Goal: Communication & Community: Answer question/provide support

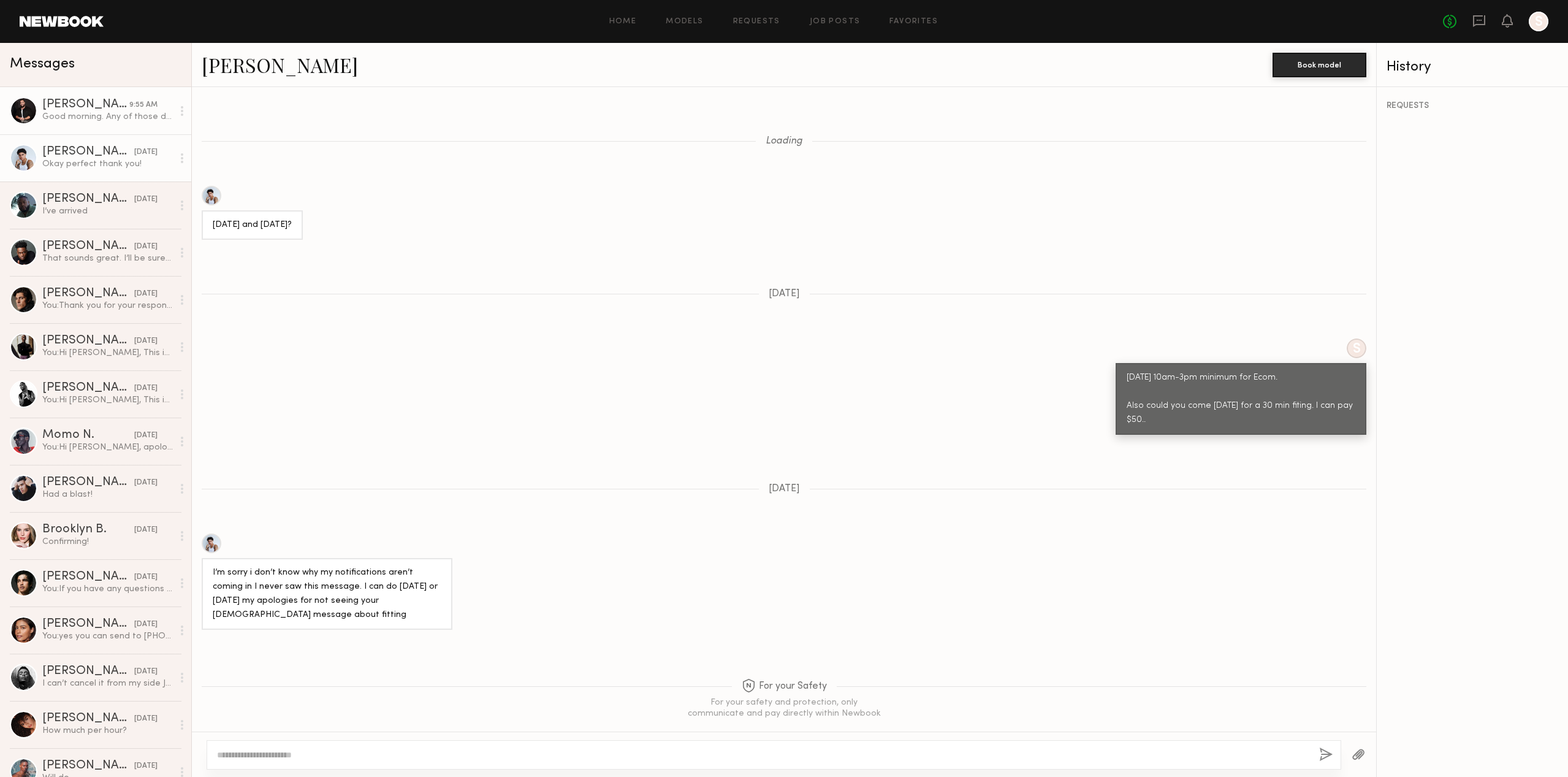
scroll to position [1007, 0]
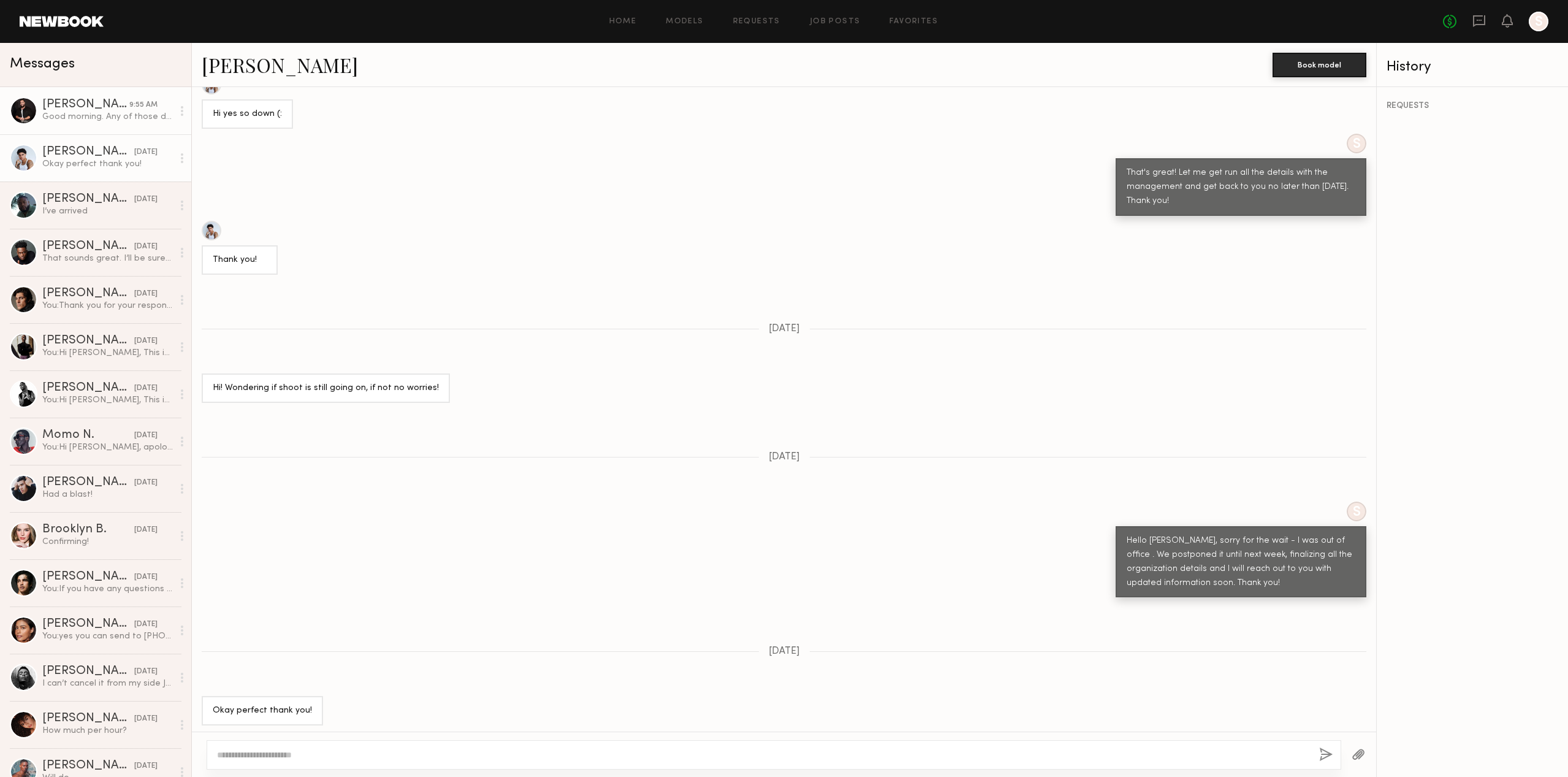
click at [123, 116] on div "Good morning. Any of those dates work for me, thanks! Shayne" at bounding box center [107, 117] width 130 height 12
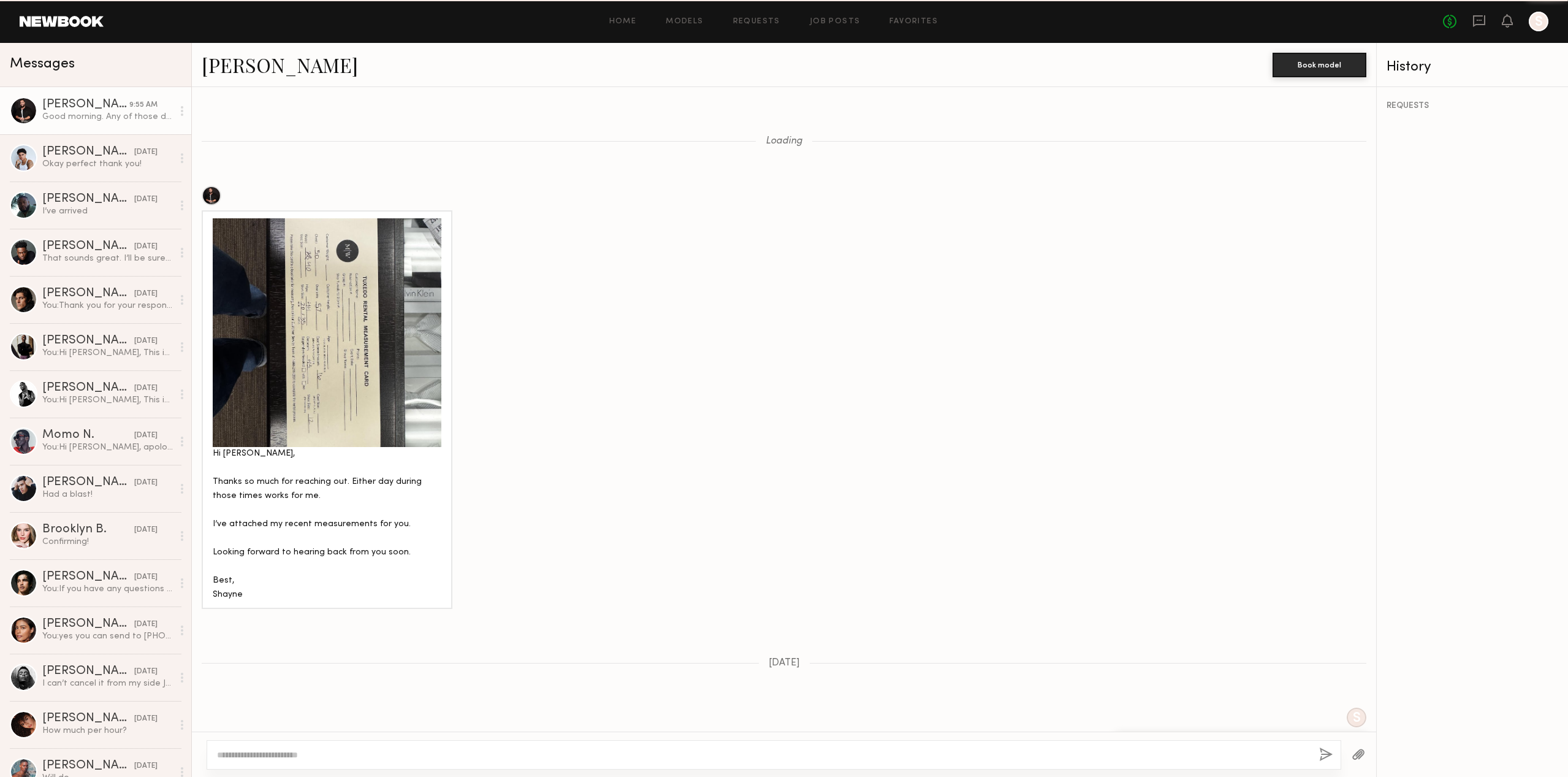
scroll to position [739, 0]
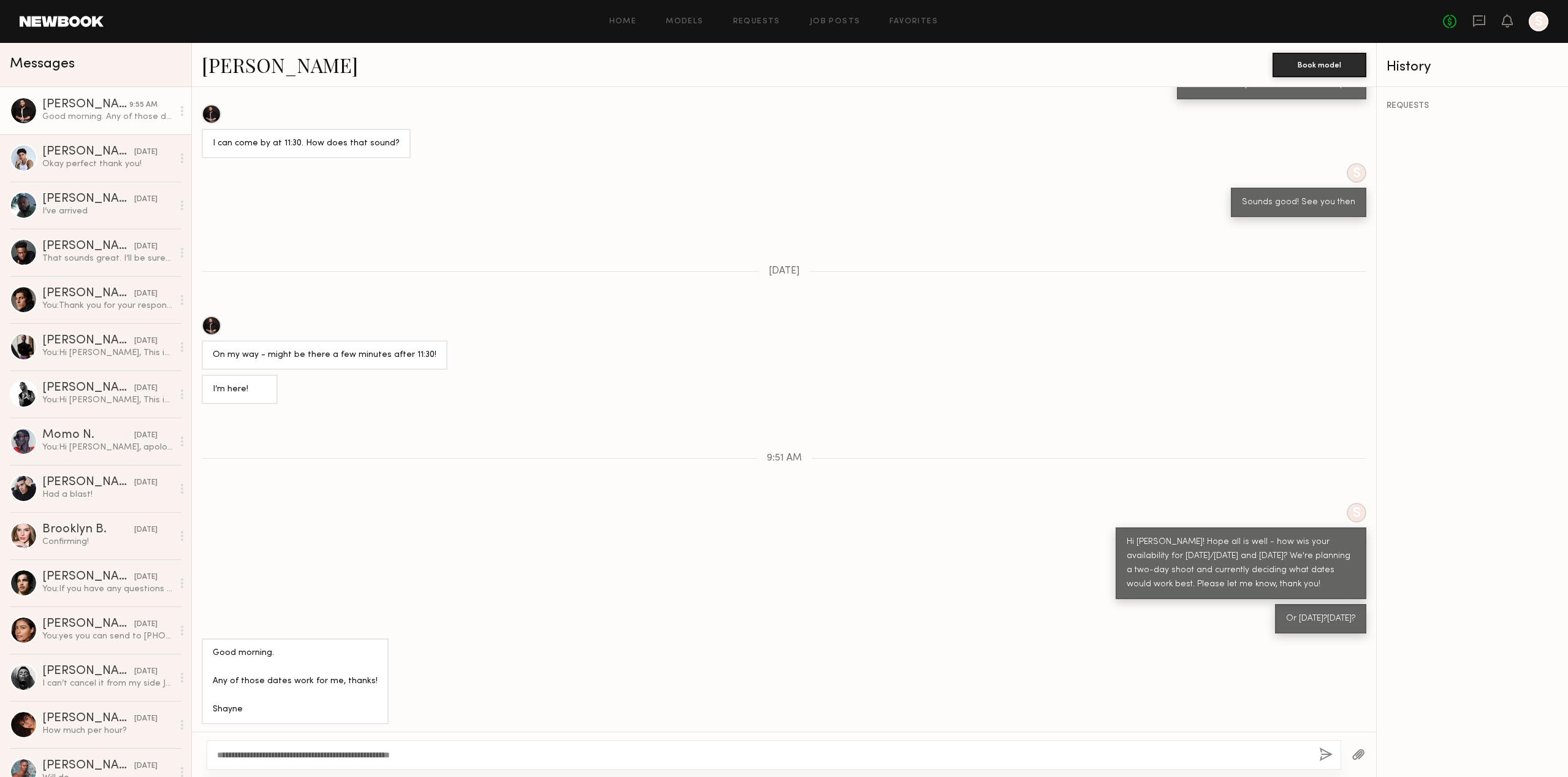
type textarea "**********"
drag, startPoint x: 1323, startPoint y: 753, endPoint x: 1311, endPoint y: 753, distance: 12.0
click at [1323, 753] on button "button" at bounding box center [1326, 755] width 13 height 16
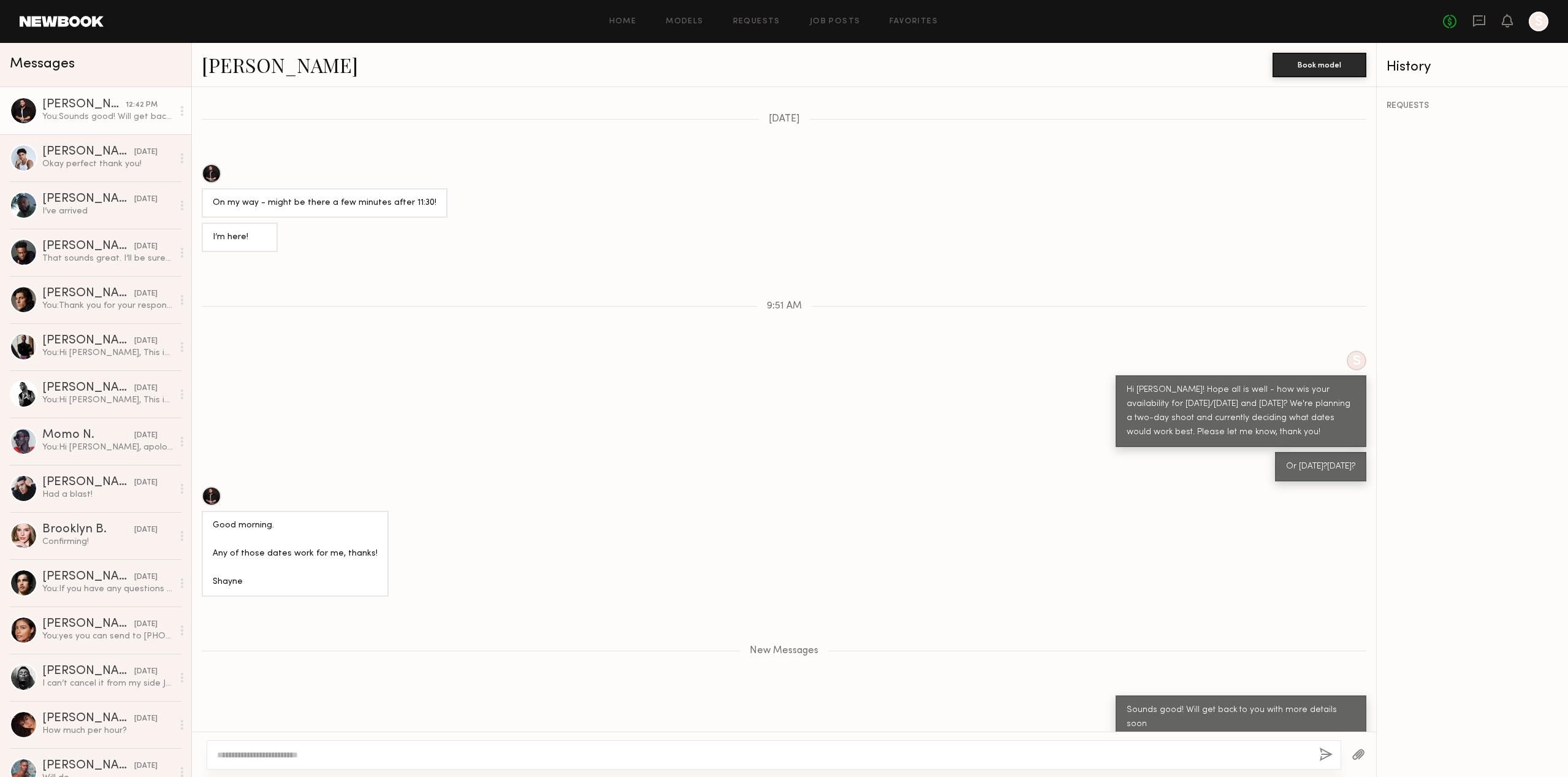
click at [252, 67] on link "Shayne C." at bounding box center [280, 64] width 157 height 26
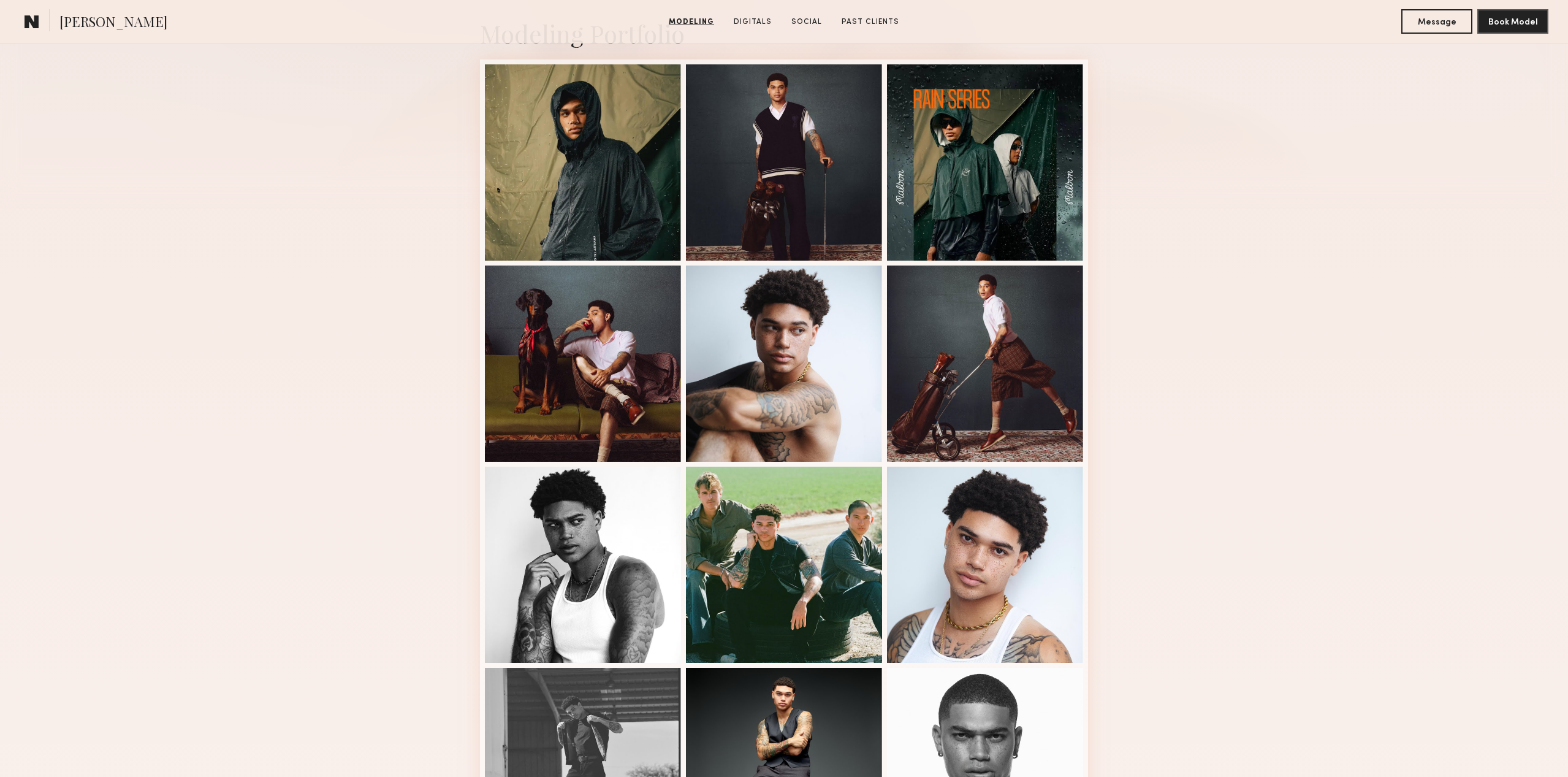
scroll to position [274, 0]
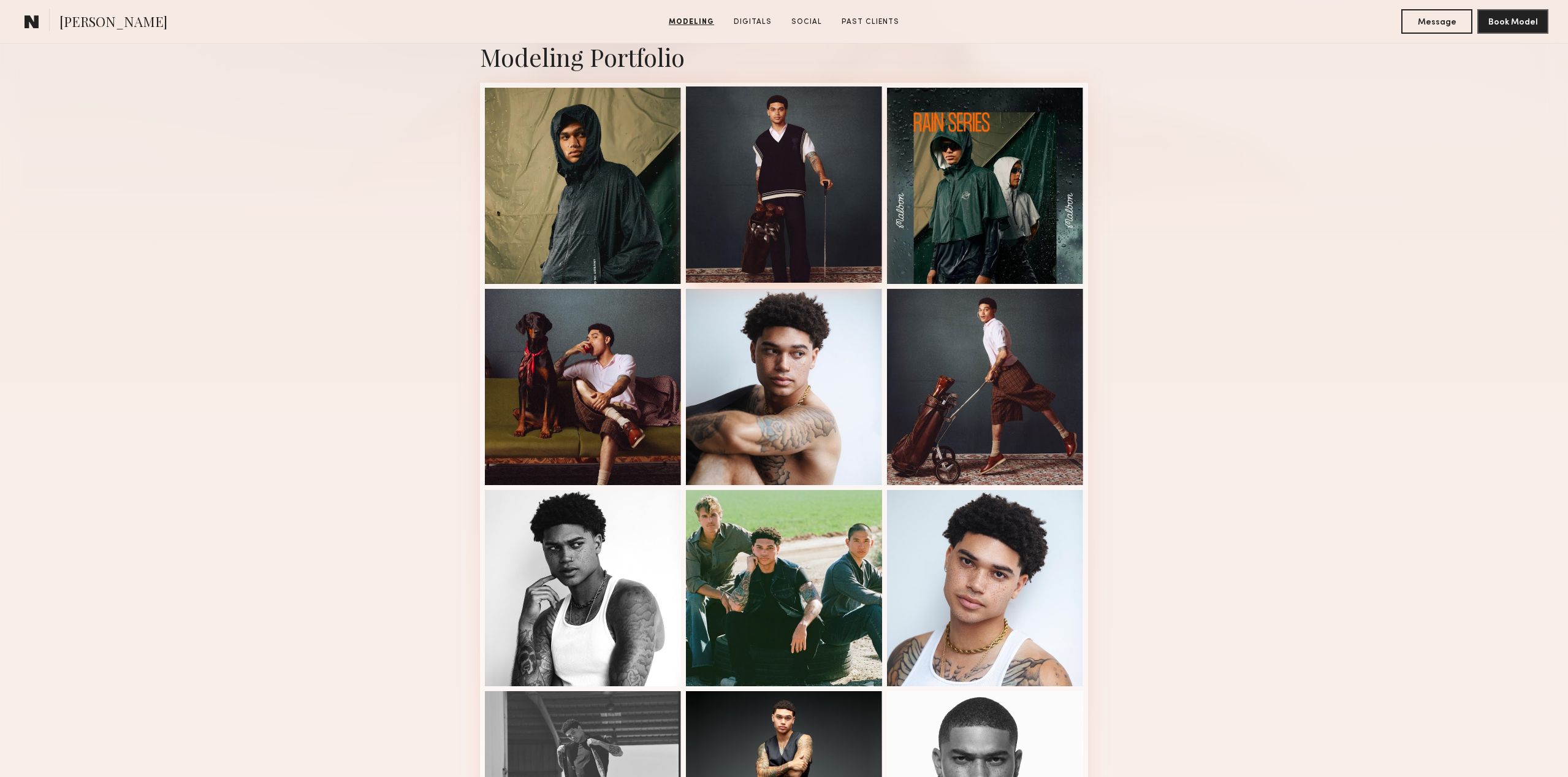
click at [830, 202] on div at bounding box center [784, 184] width 196 height 196
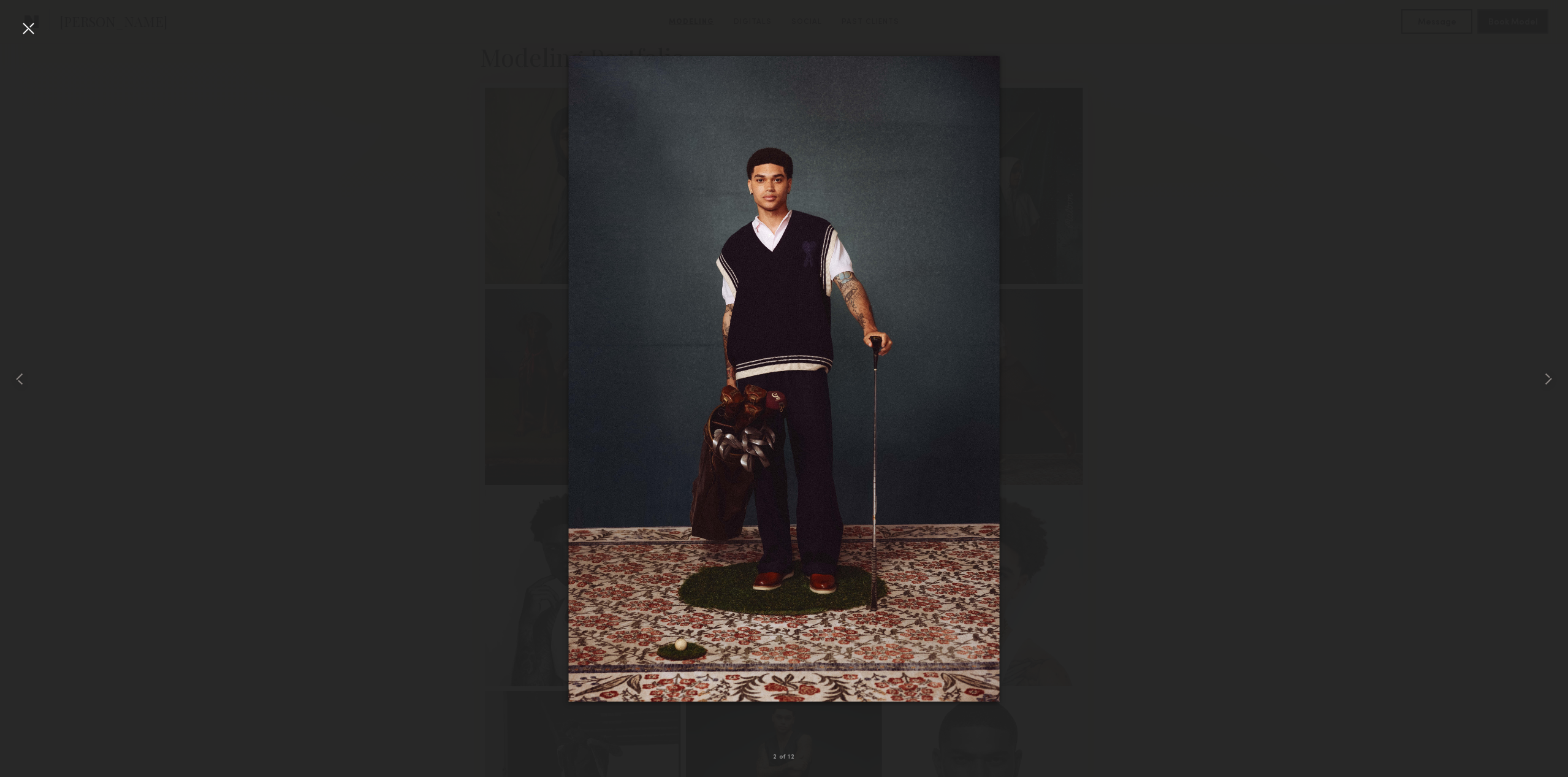
click at [22, 33] on div at bounding box center [28, 28] width 19 height 19
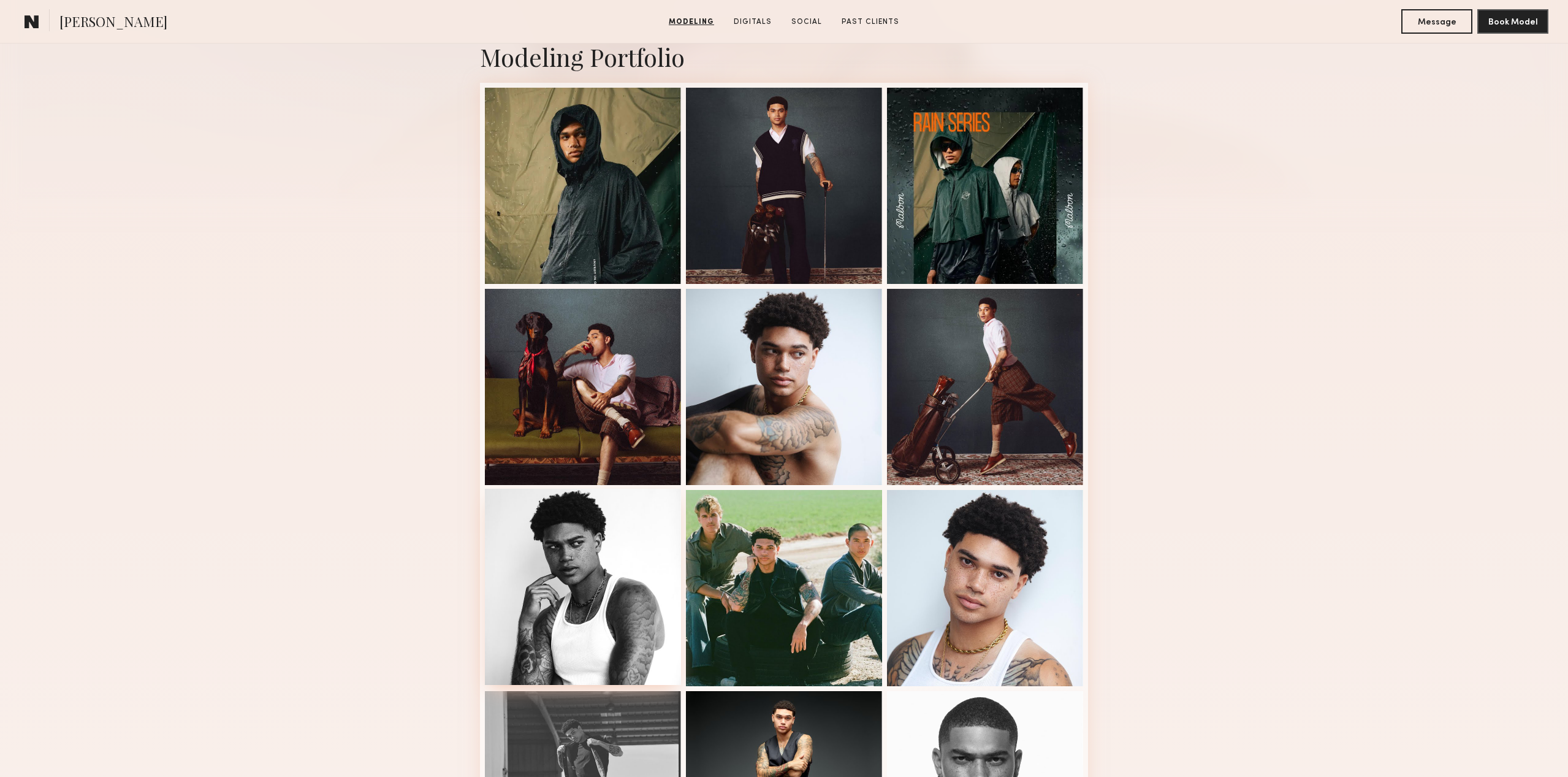
click at [600, 591] on div at bounding box center [582, 586] width 196 height 196
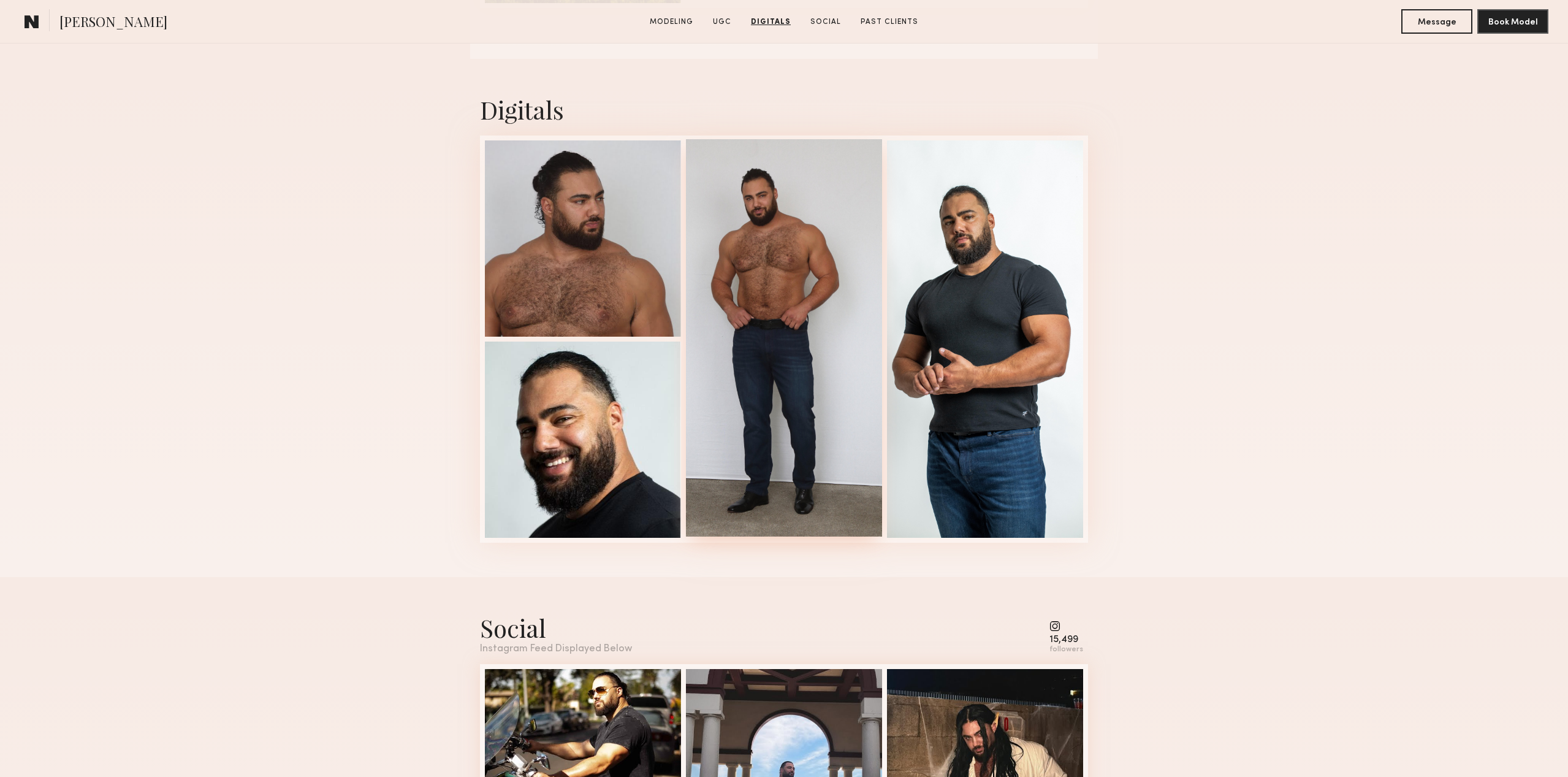
scroll to position [1489, 0]
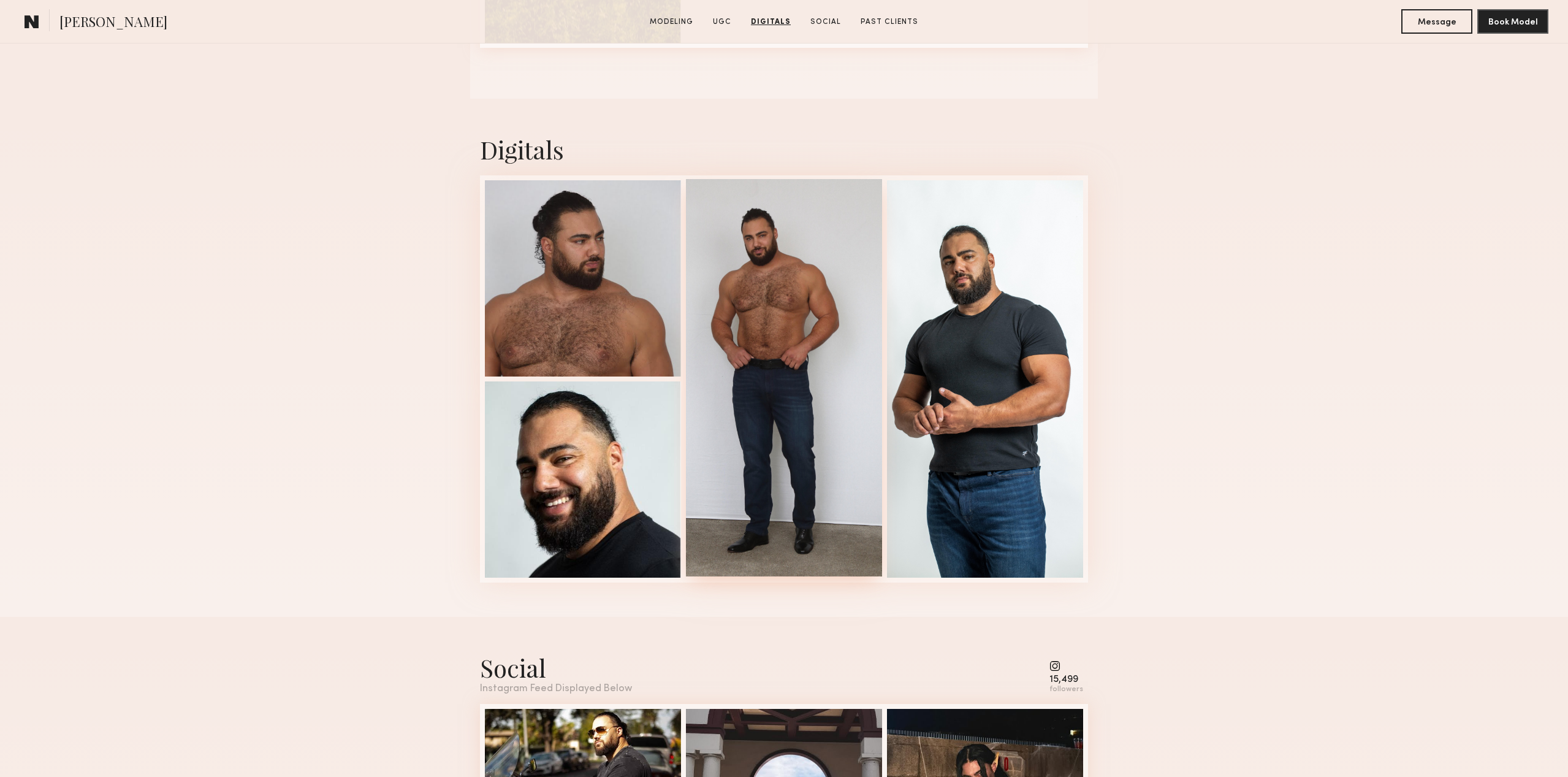
click at [829, 280] on div at bounding box center [784, 377] width 196 height 397
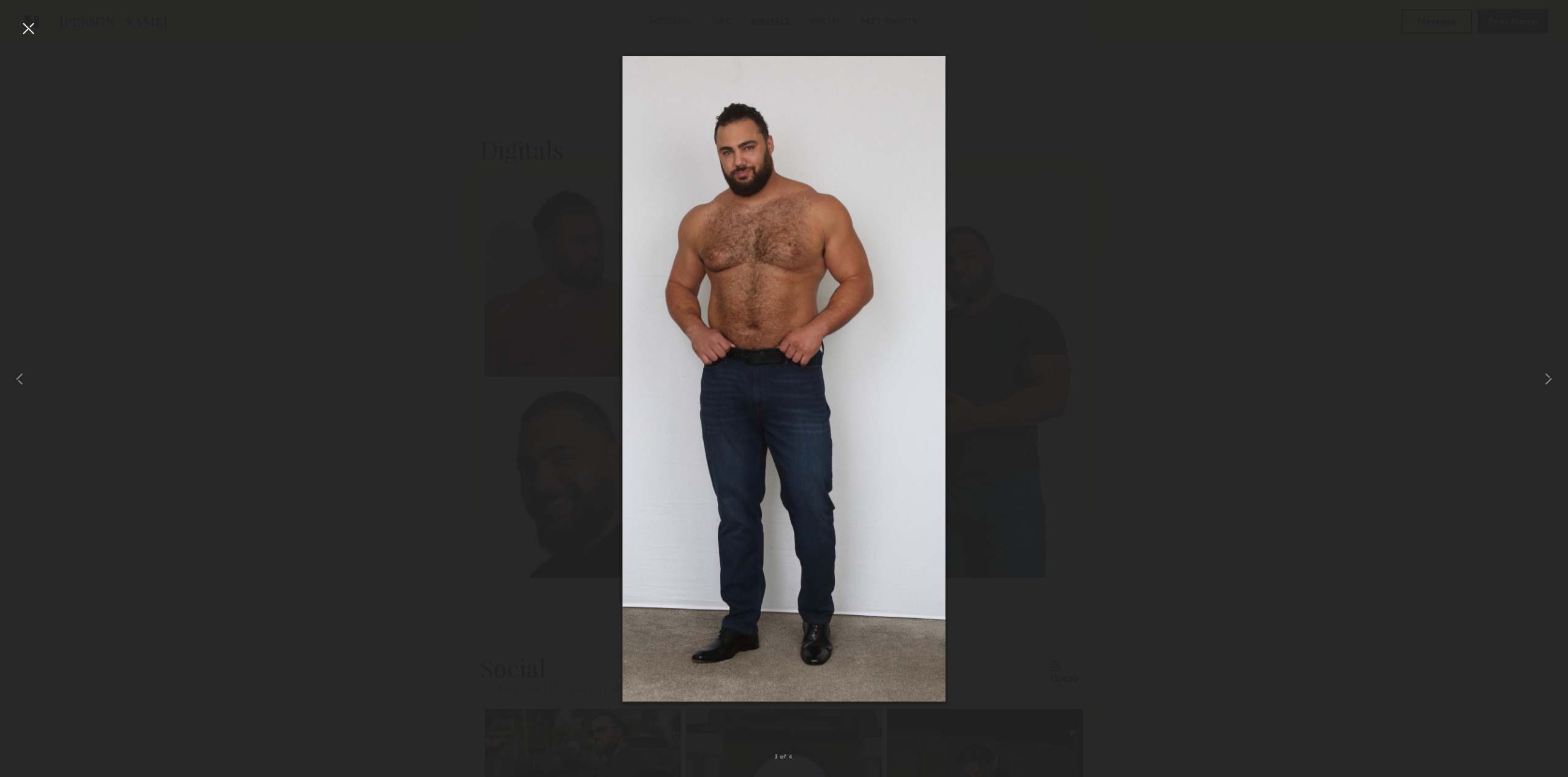
click at [1229, 449] on div at bounding box center [784, 378] width 1568 height 718
click at [25, 33] on div at bounding box center [28, 28] width 19 height 19
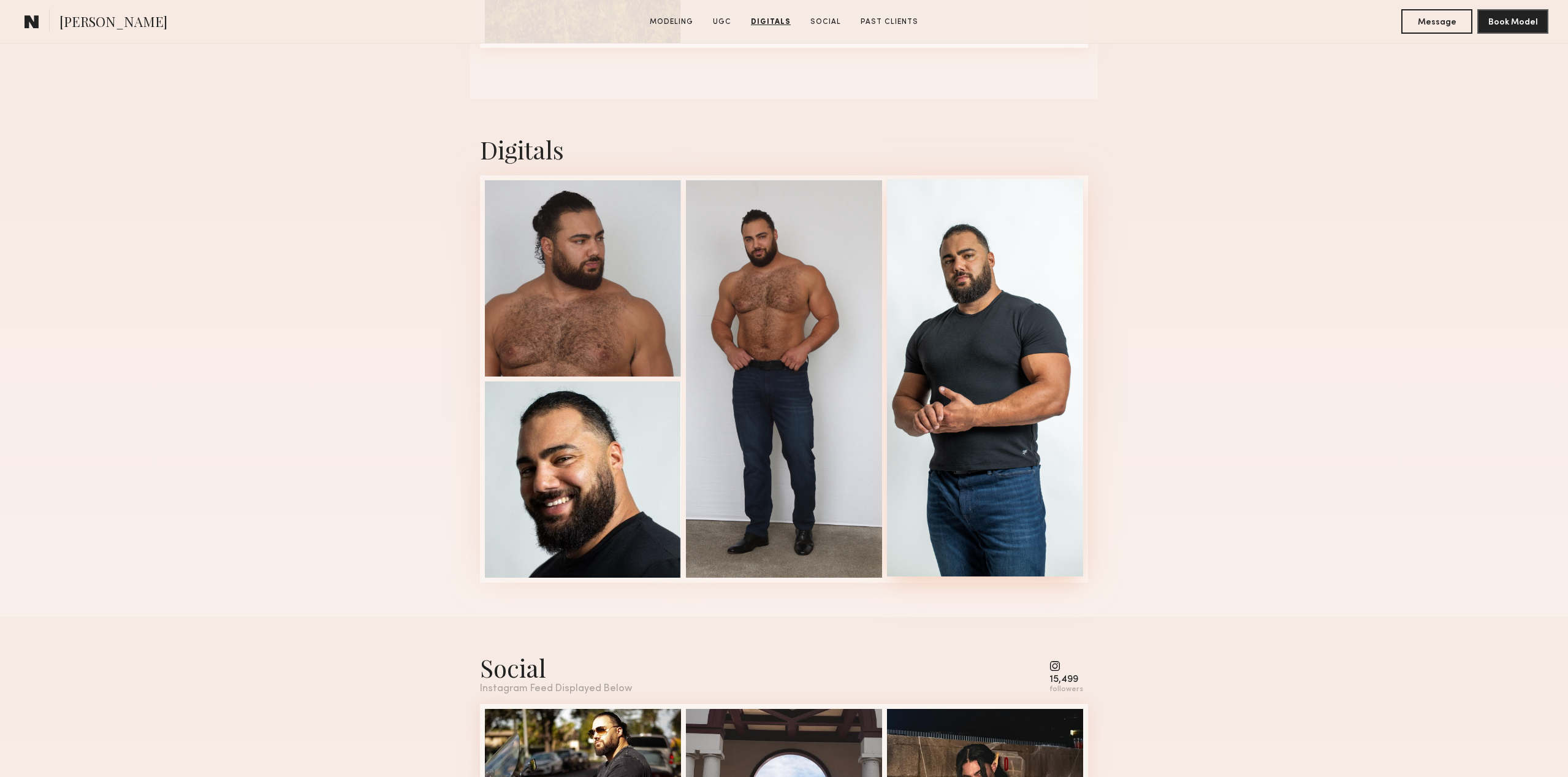
click at [1040, 468] on div at bounding box center [985, 377] width 196 height 397
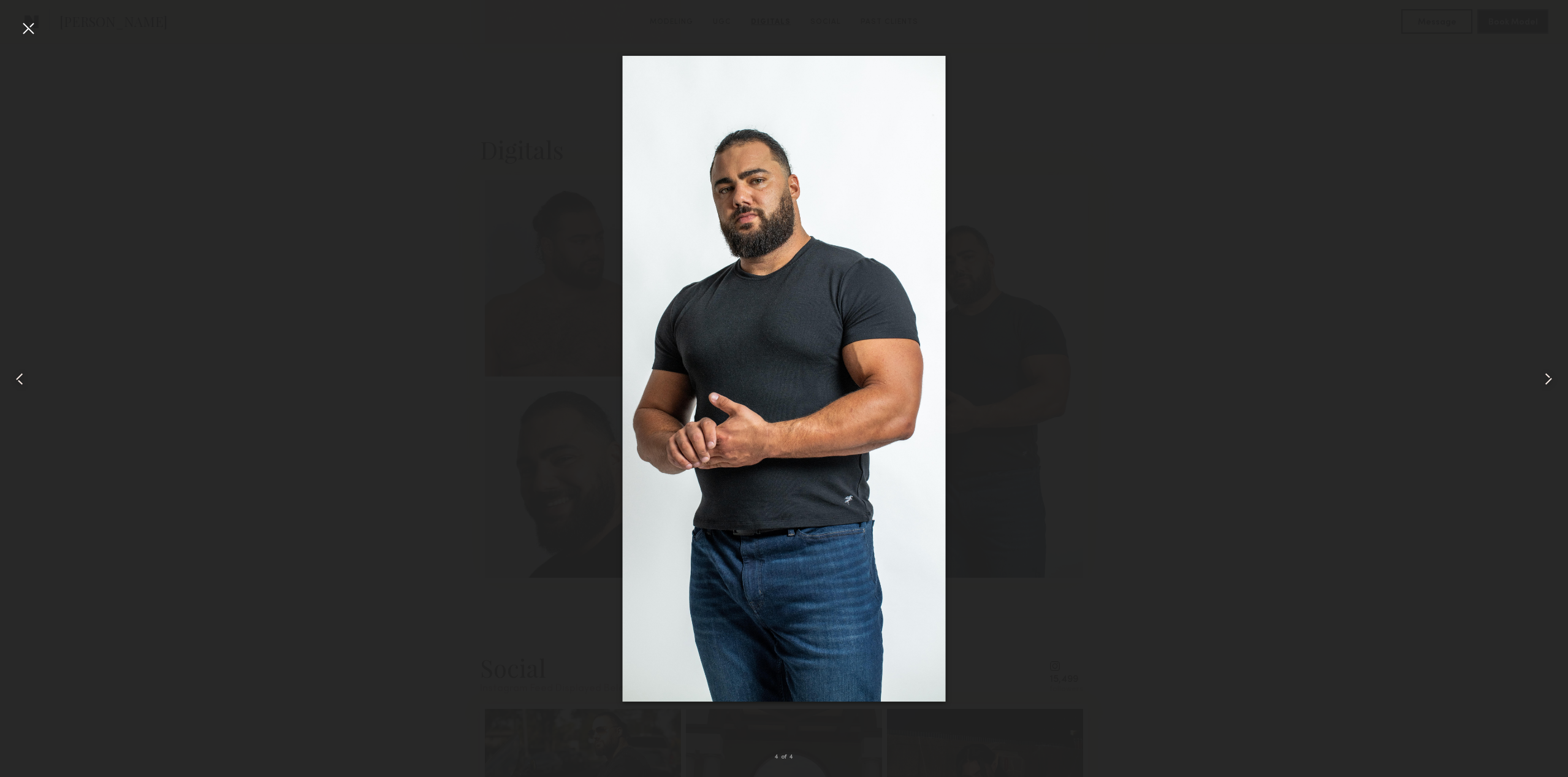
click at [1125, 594] on div at bounding box center [784, 378] width 1568 height 718
click at [25, 27] on div at bounding box center [28, 28] width 19 height 19
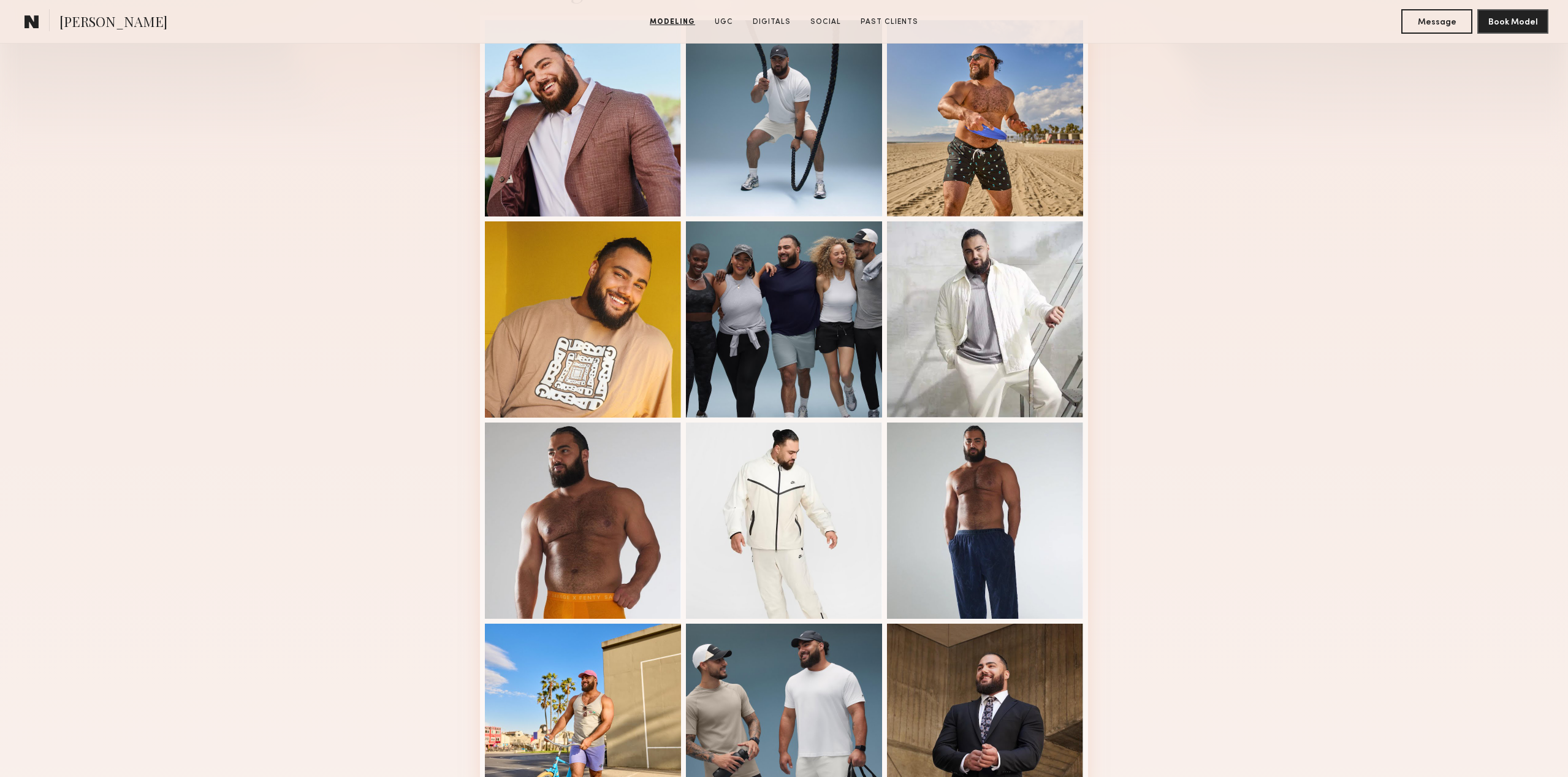
scroll to position [343, 0]
click at [784, 494] on div at bounding box center [784, 518] width 196 height 196
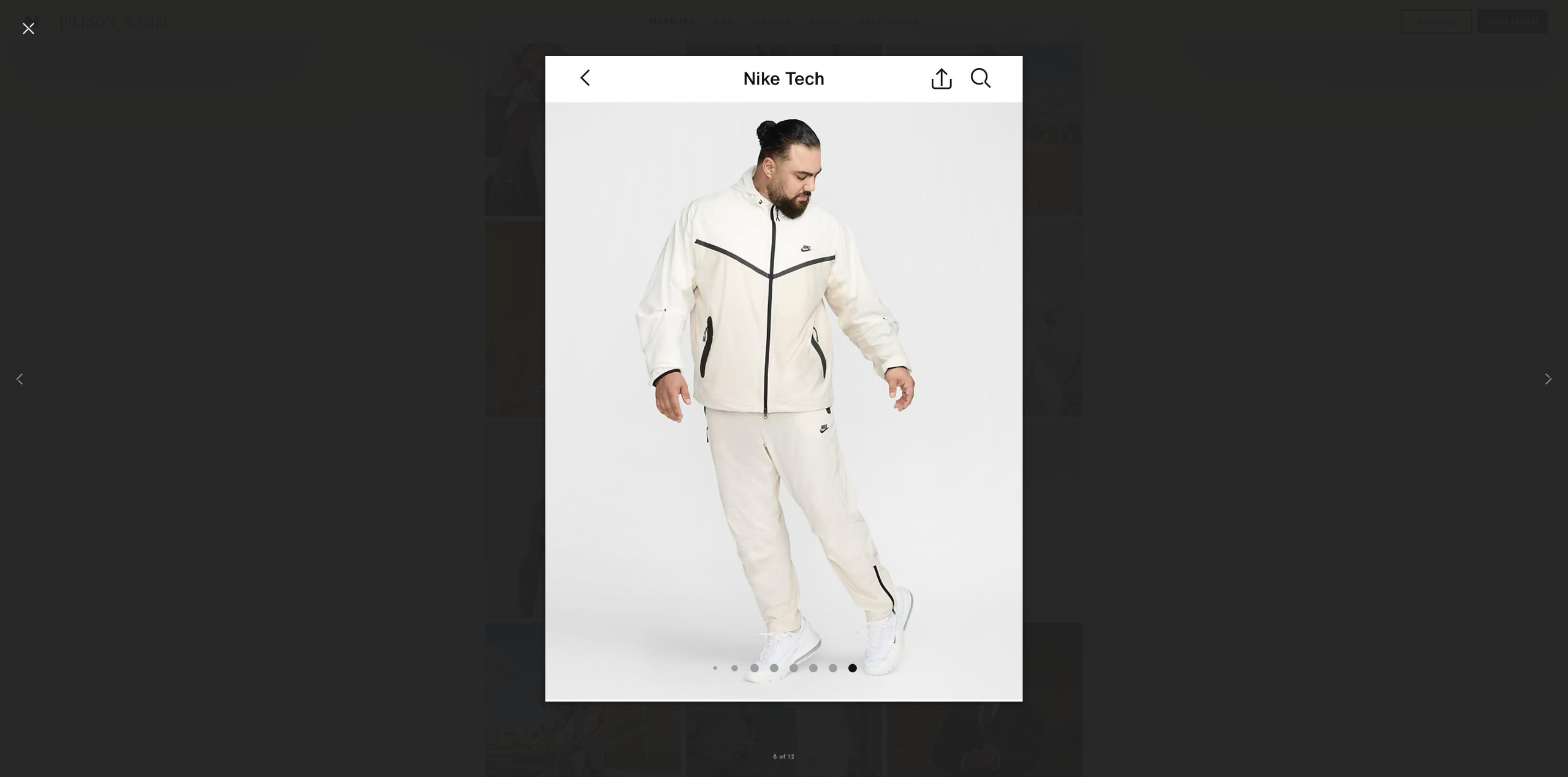
click at [1143, 452] on div at bounding box center [784, 378] width 1568 height 718
drag, startPoint x: 26, startPoint y: 28, endPoint x: 37, endPoint y: 36, distance: 13.6
click at [26, 27] on div at bounding box center [28, 28] width 19 height 19
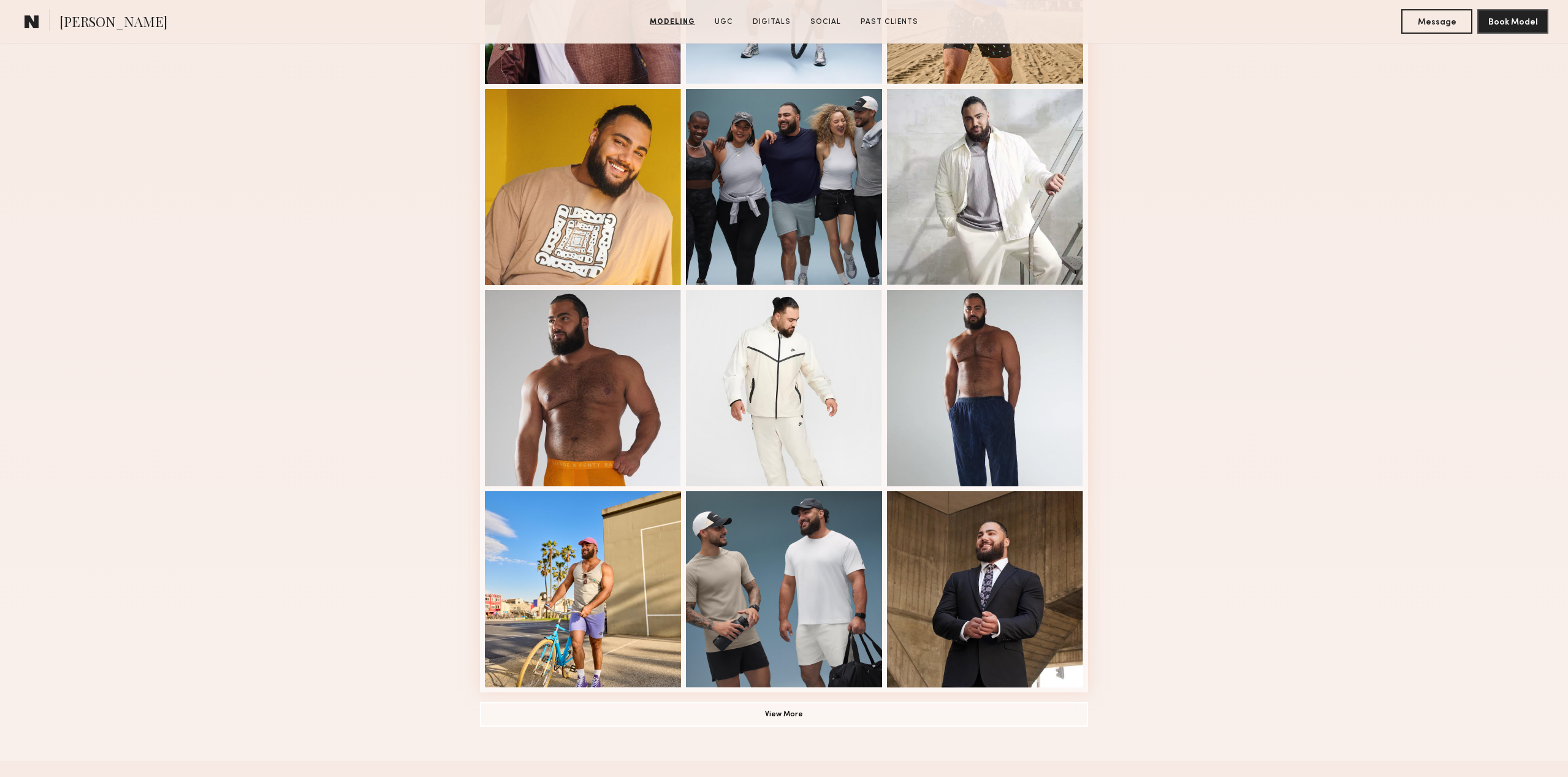
scroll to position [491, 0]
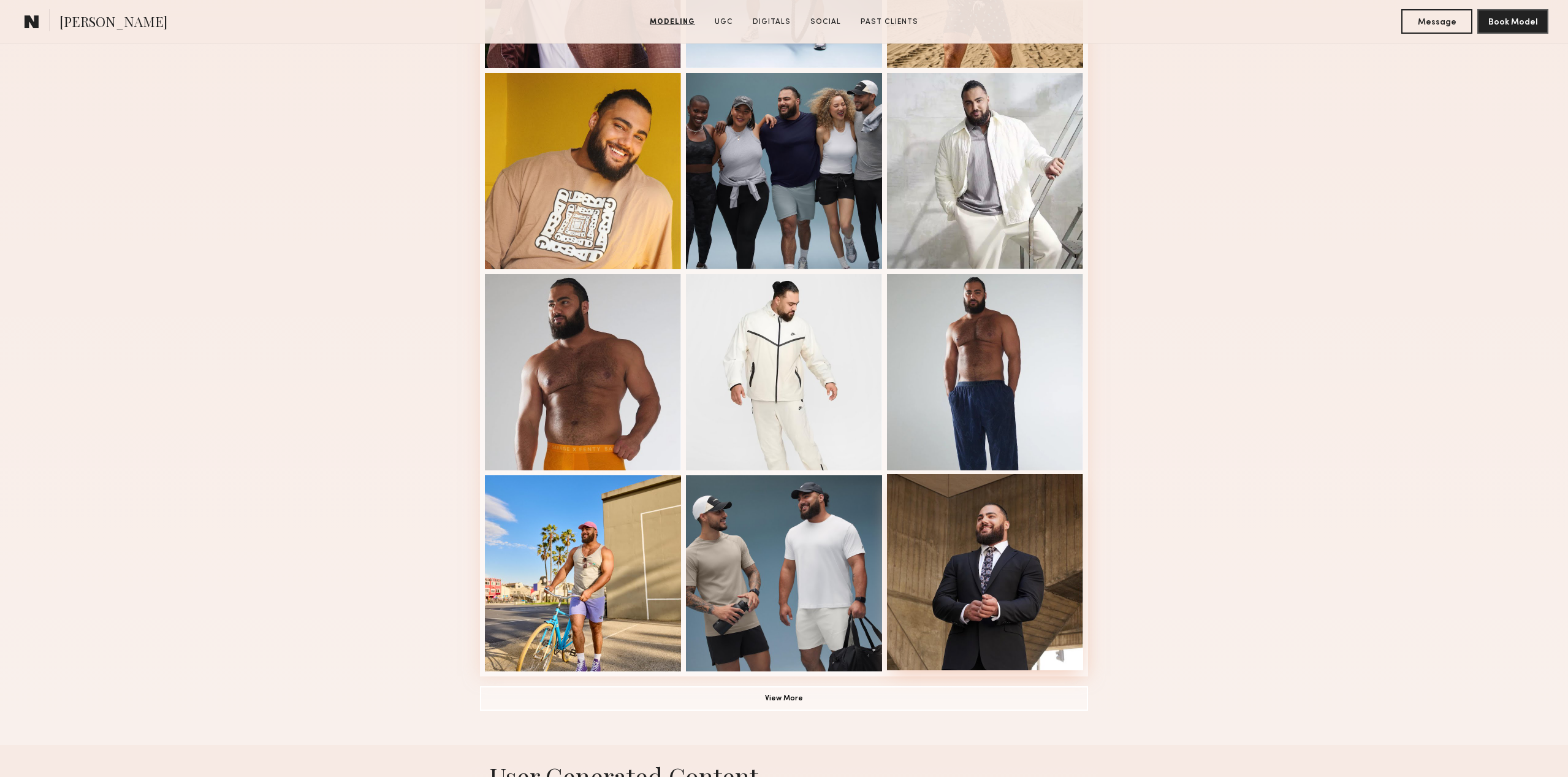
click at [995, 603] on div at bounding box center [985, 572] width 196 height 196
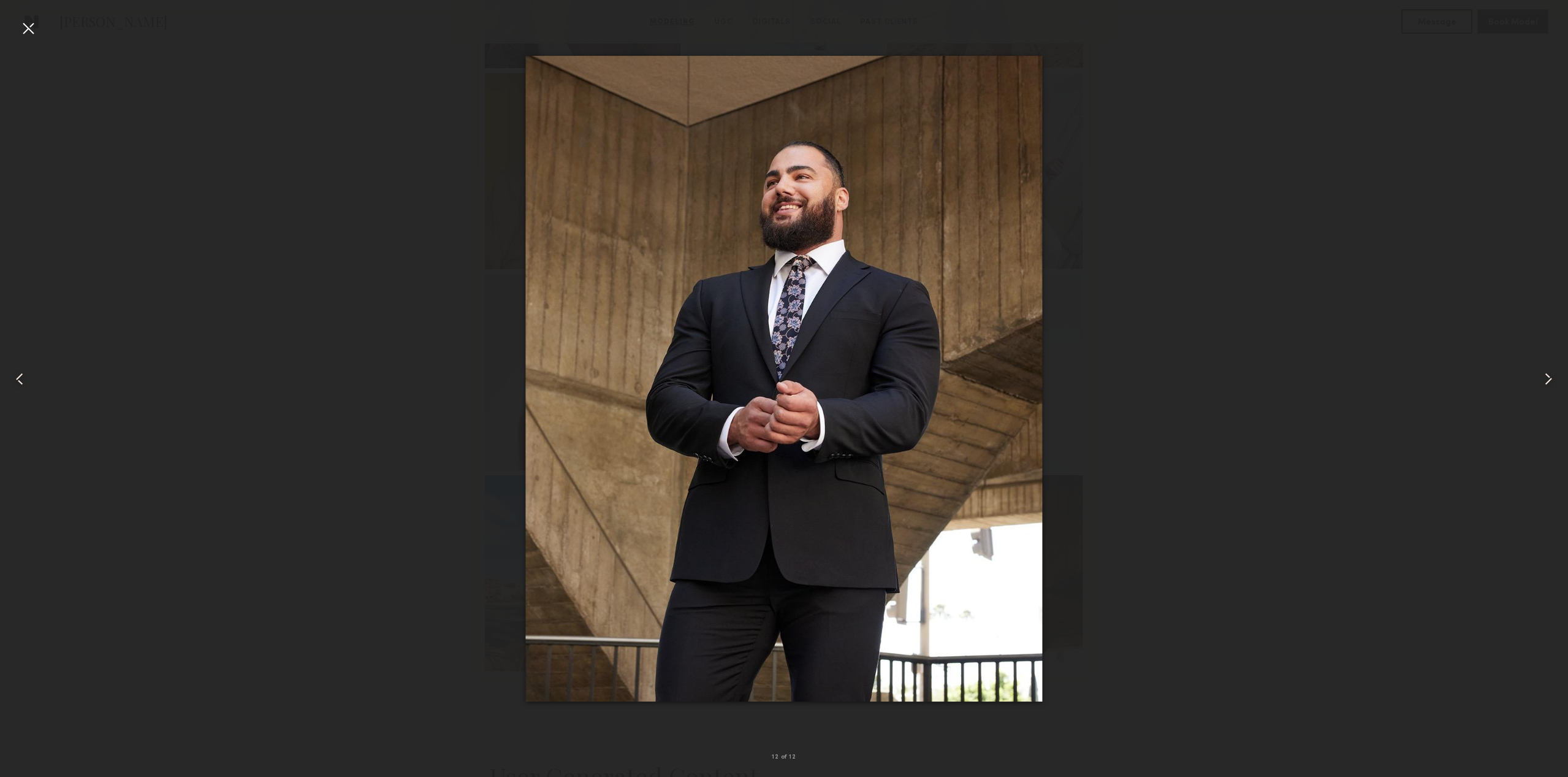
scroll to position [489, 0]
click at [1112, 458] on div at bounding box center [784, 378] width 1568 height 718
drag, startPoint x: 23, startPoint y: 26, endPoint x: 34, endPoint y: 29, distance: 11.4
click at [24, 26] on div at bounding box center [28, 28] width 19 height 19
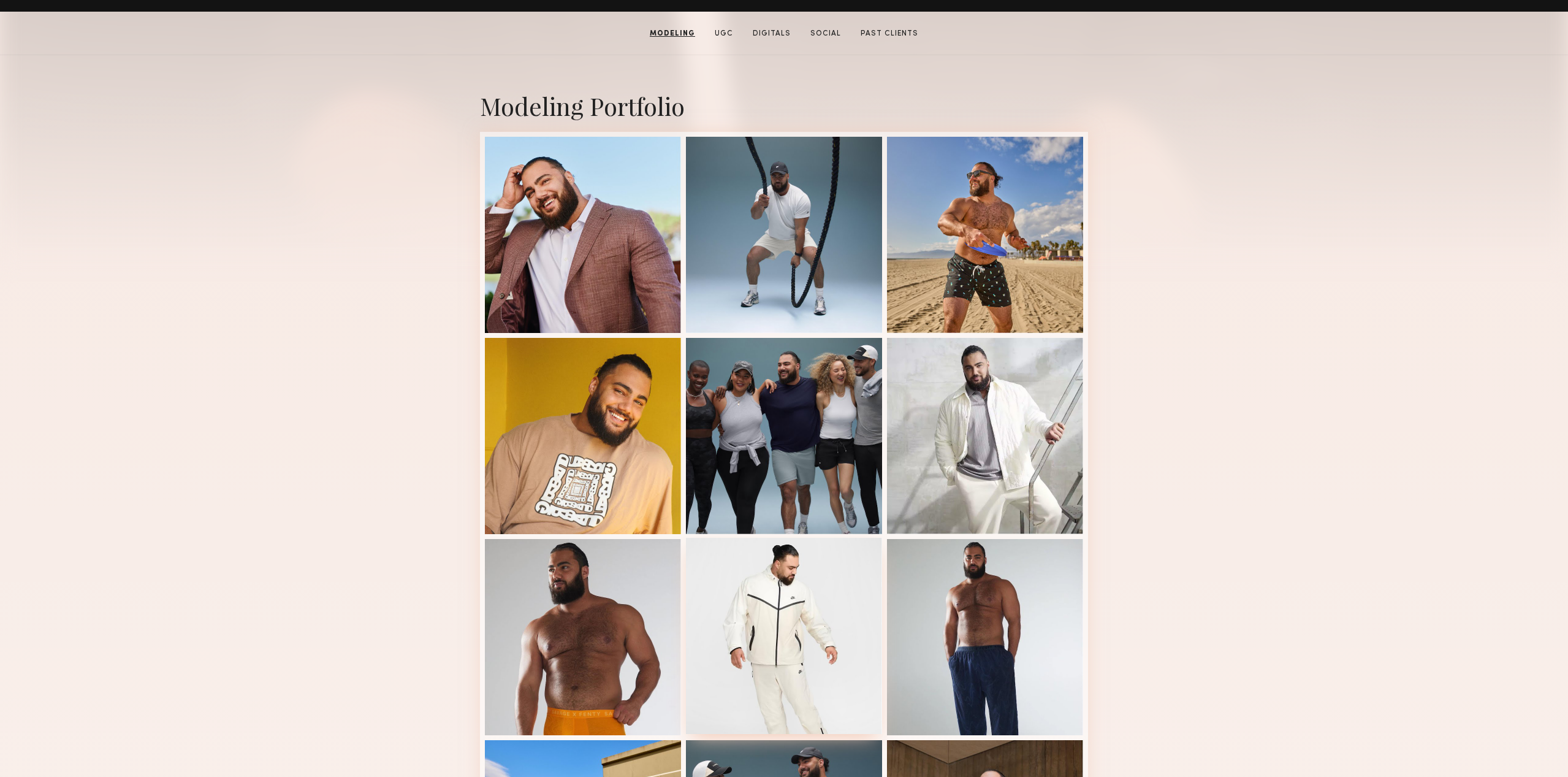
scroll to position [225, 0]
click at [802, 271] on div at bounding box center [784, 234] width 196 height 196
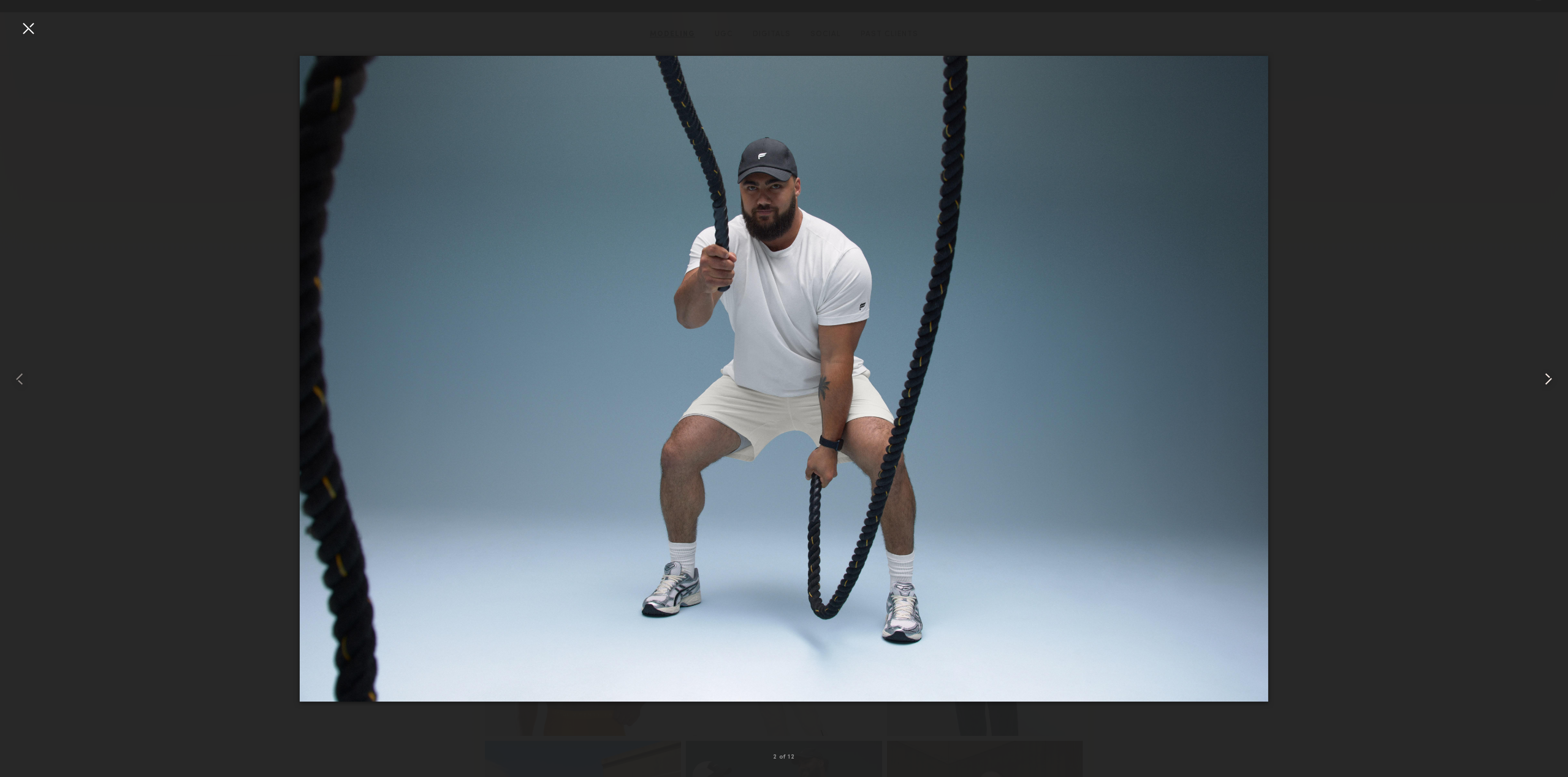
click at [1542, 375] on common-icon at bounding box center [1549, 379] width 19 height 19
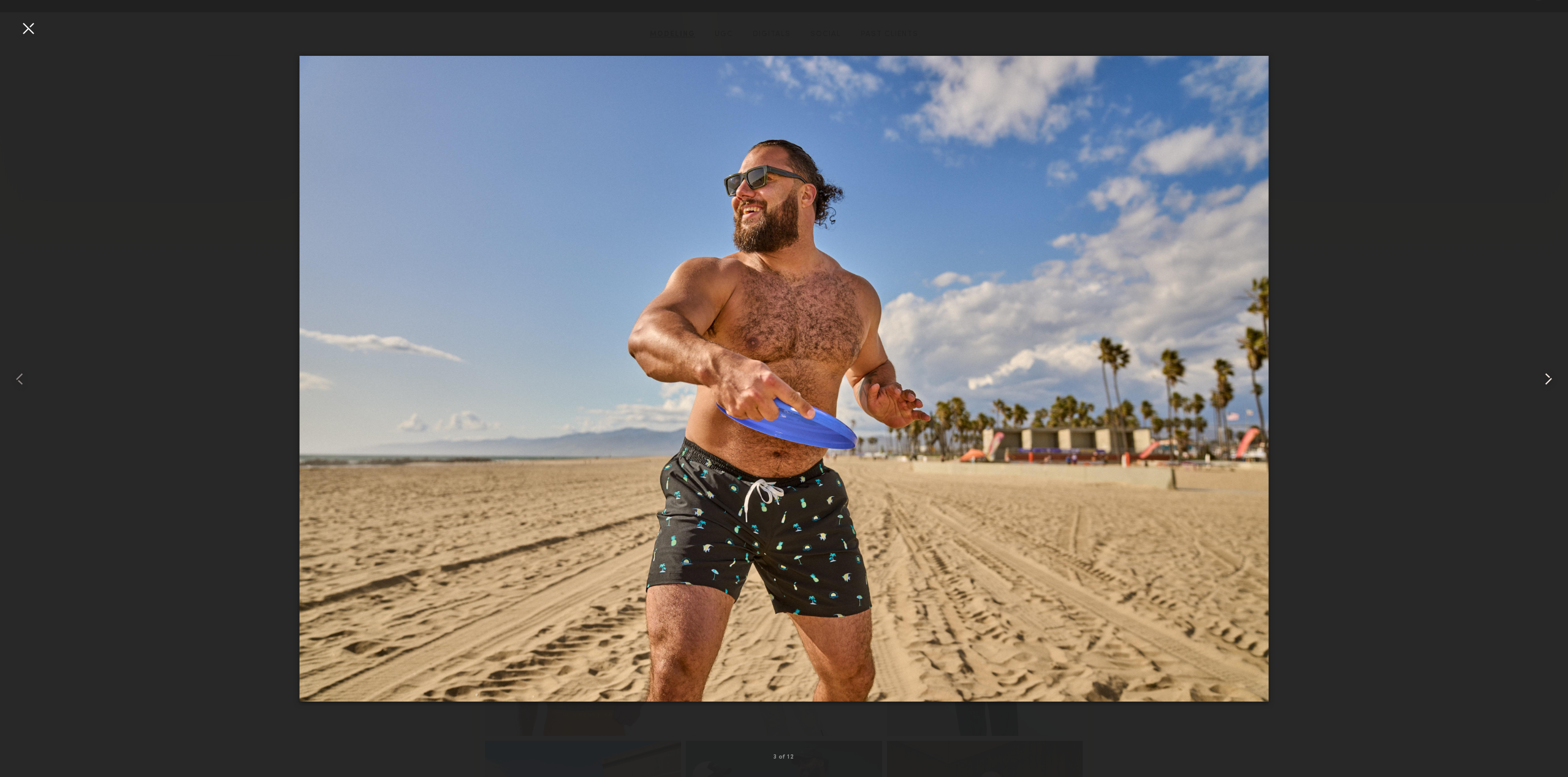
click at [1542, 375] on common-icon at bounding box center [1549, 379] width 19 height 19
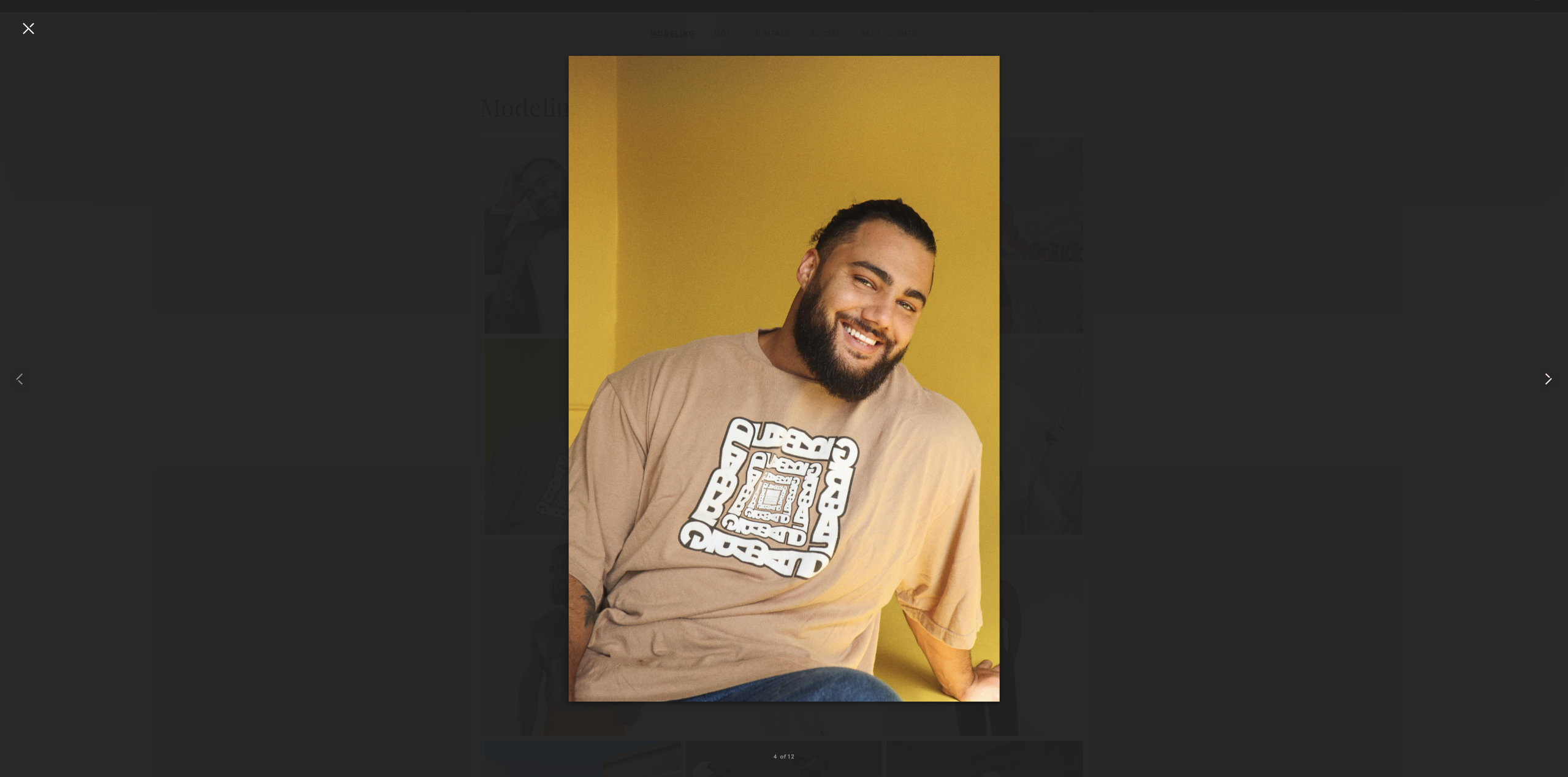
click at [1542, 375] on common-icon at bounding box center [1549, 379] width 19 height 19
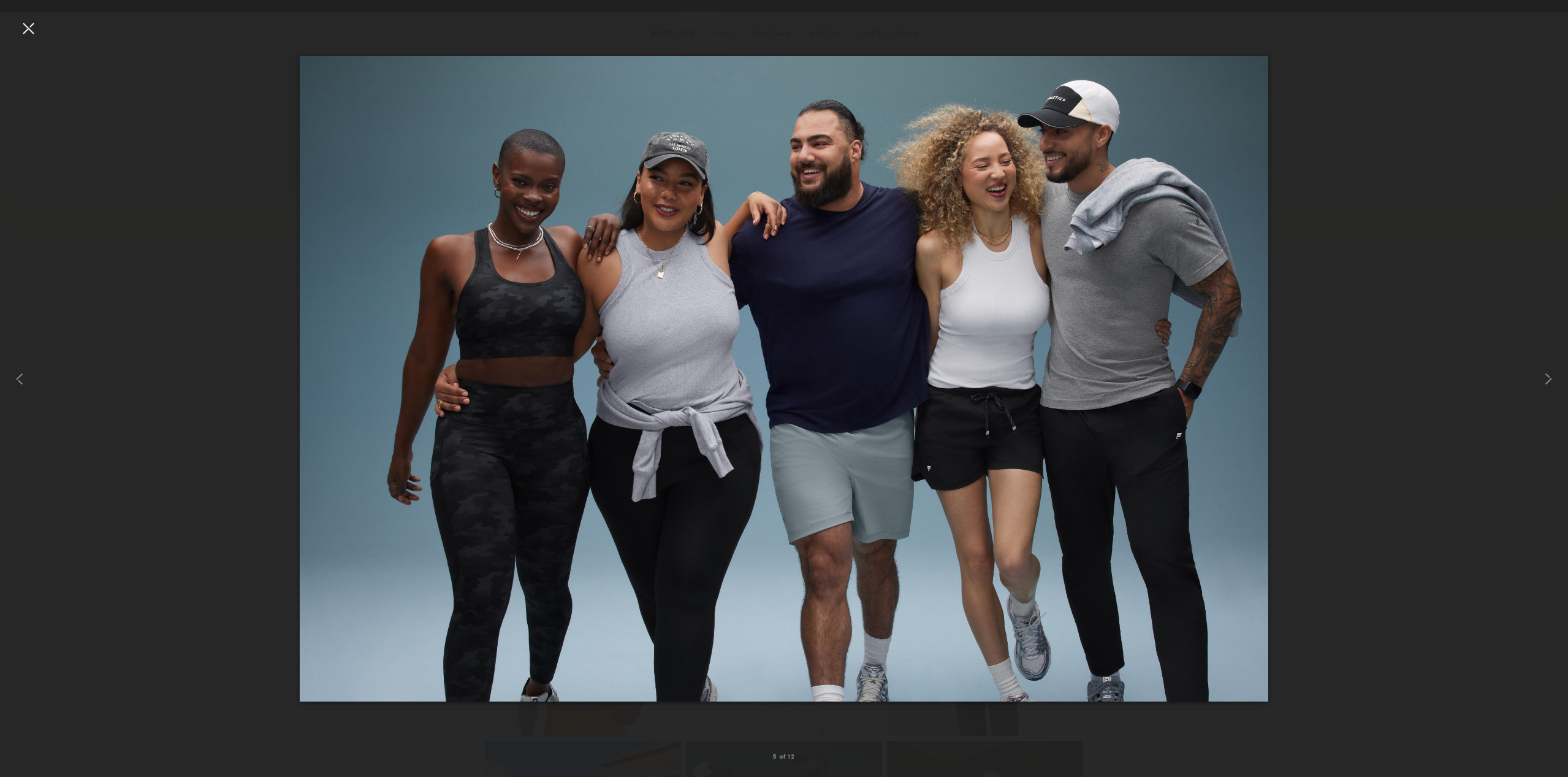
click at [857, 419] on img at bounding box center [784, 379] width 969 height 647
click at [951, 519] on img at bounding box center [784, 379] width 969 height 647
click at [1395, 210] on div at bounding box center [784, 378] width 1568 height 718
click at [28, 29] on div at bounding box center [28, 28] width 19 height 19
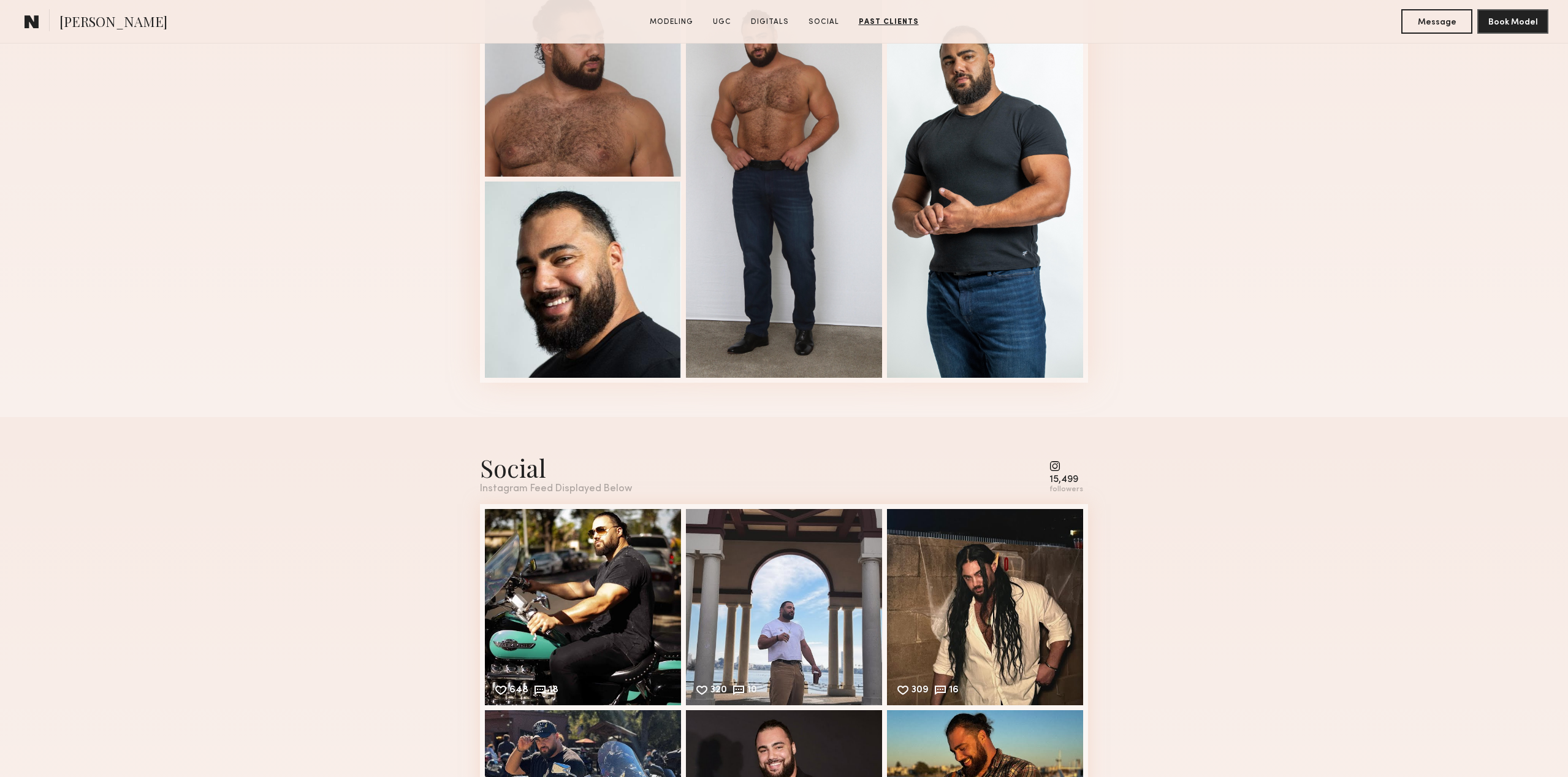
scroll to position [0, 0]
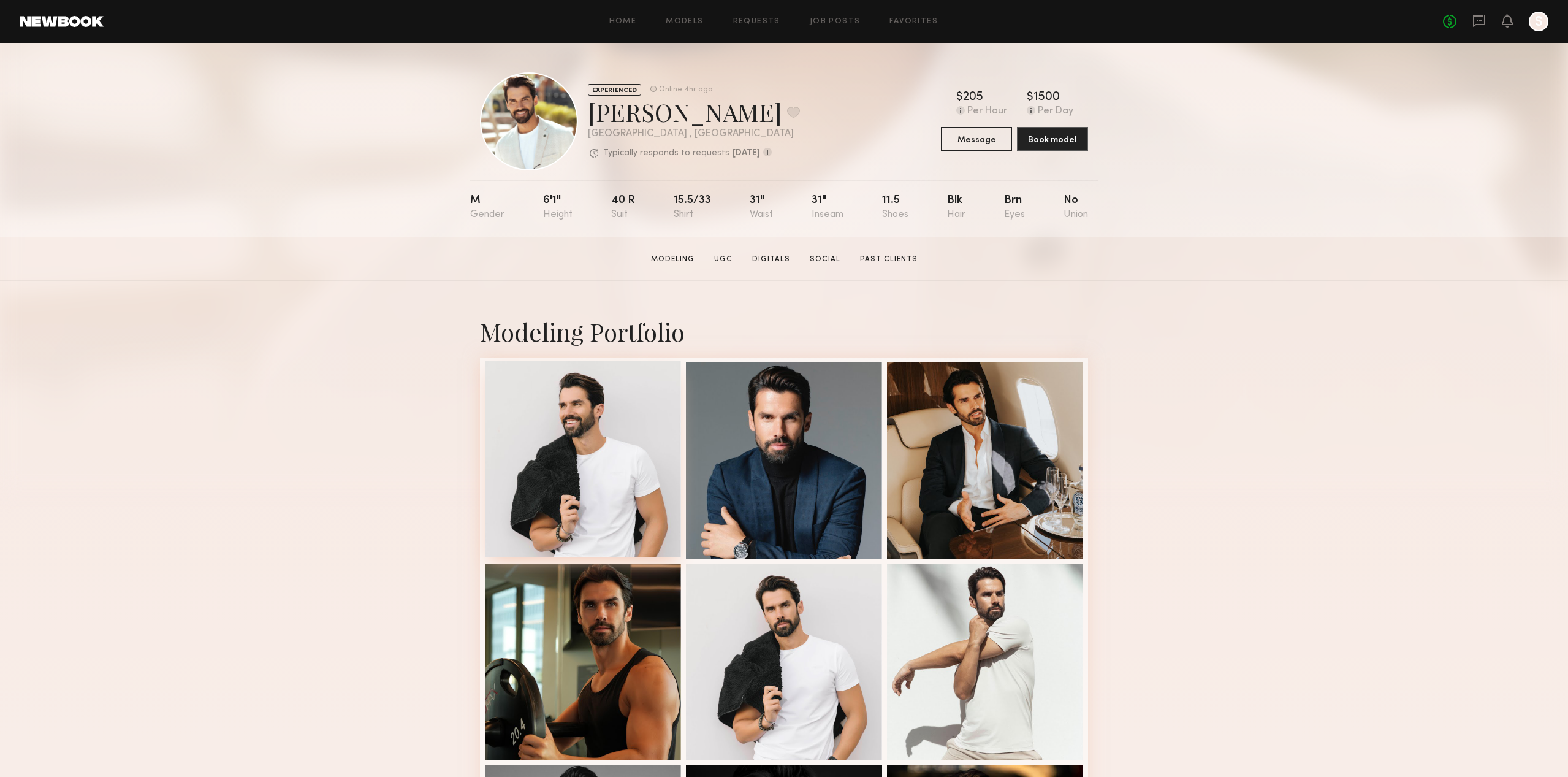
click at [610, 453] on div at bounding box center [582, 459] width 196 height 196
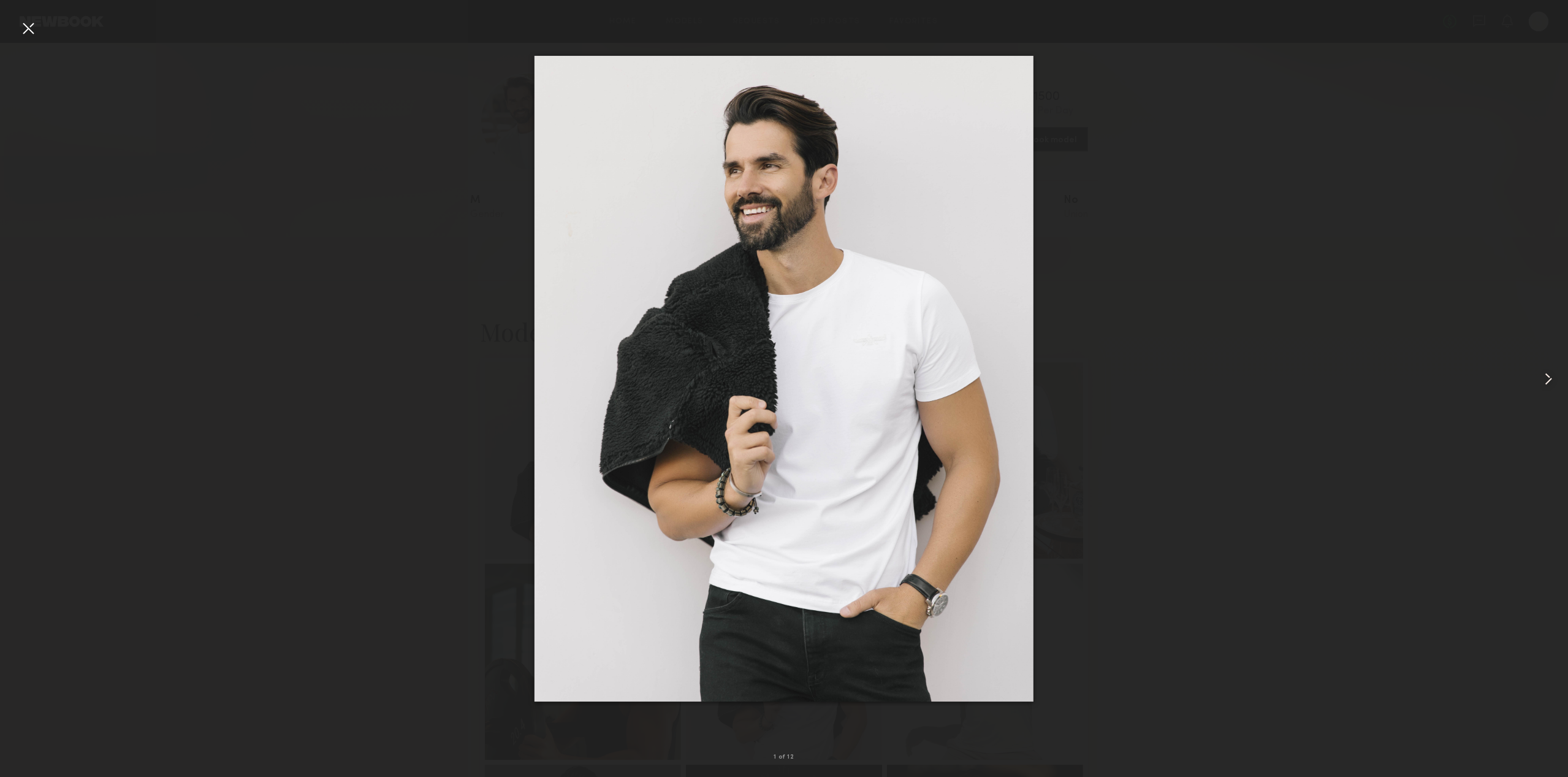
click at [1544, 379] on common-icon at bounding box center [1549, 379] width 19 height 19
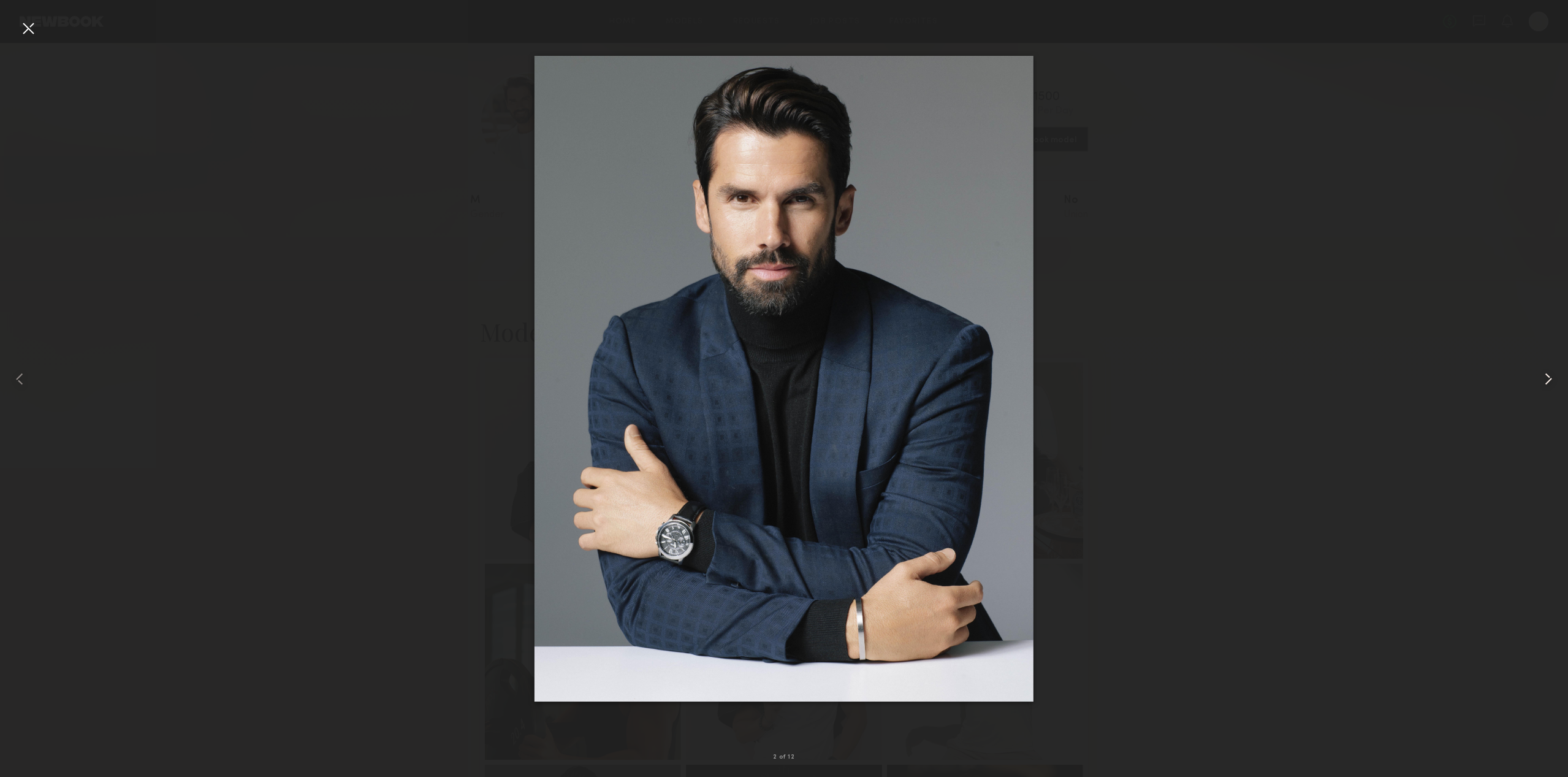
click at [1544, 379] on common-icon at bounding box center [1549, 379] width 19 height 19
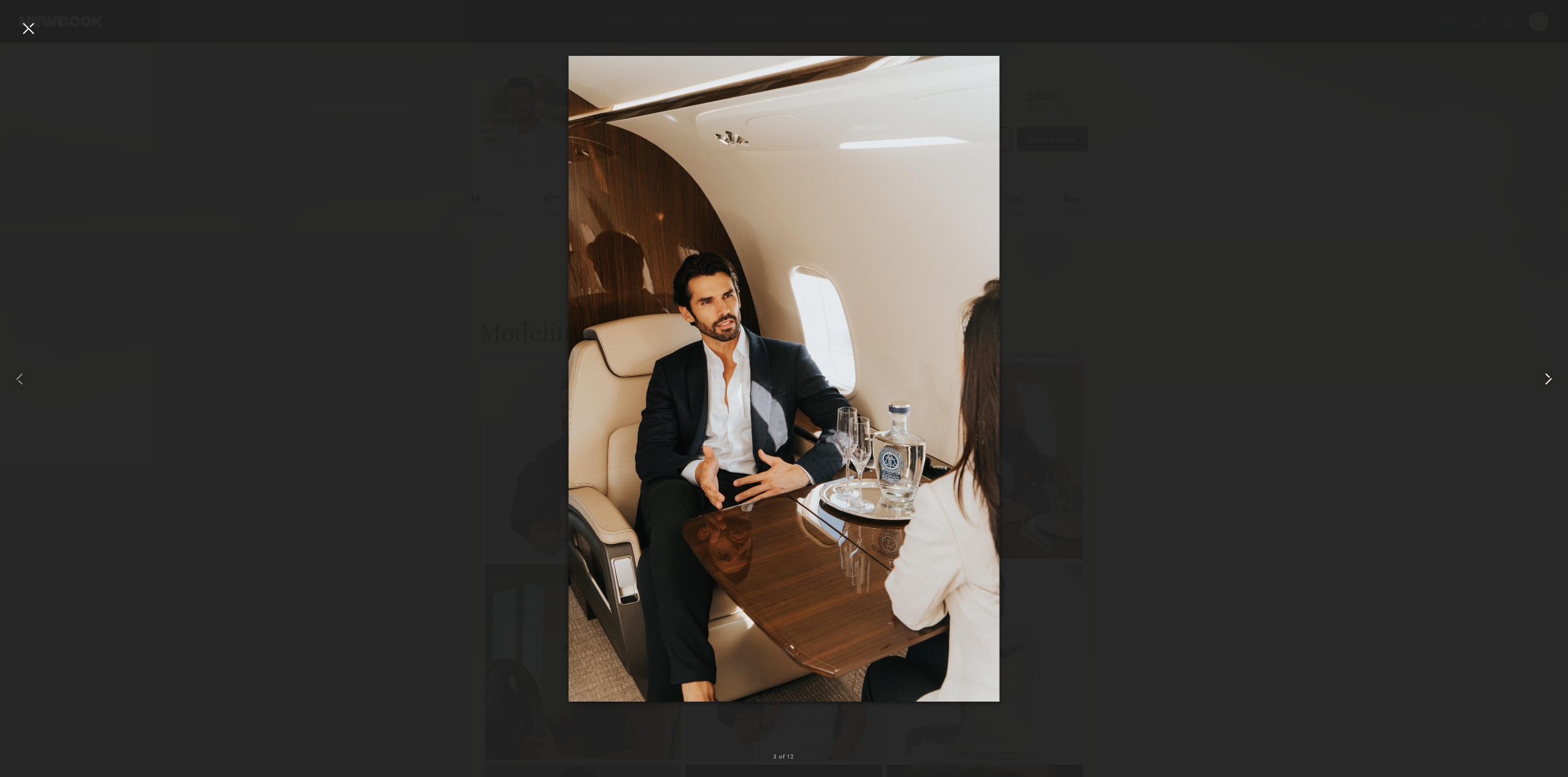
click at [1544, 379] on common-icon at bounding box center [1549, 379] width 19 height 19
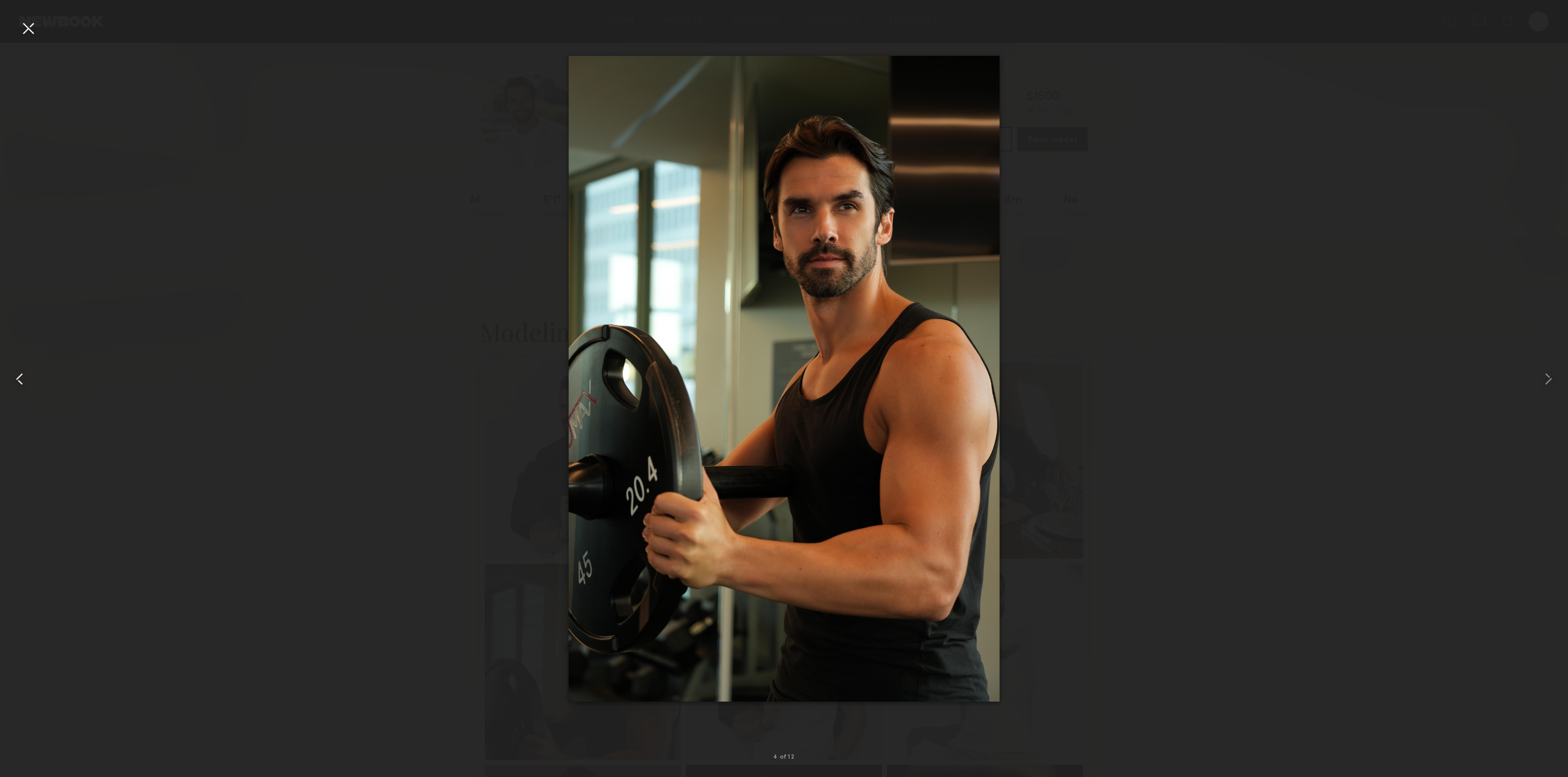
click at [24, 385] on common-icon at bounding box center [19, 379] width 19 height 19
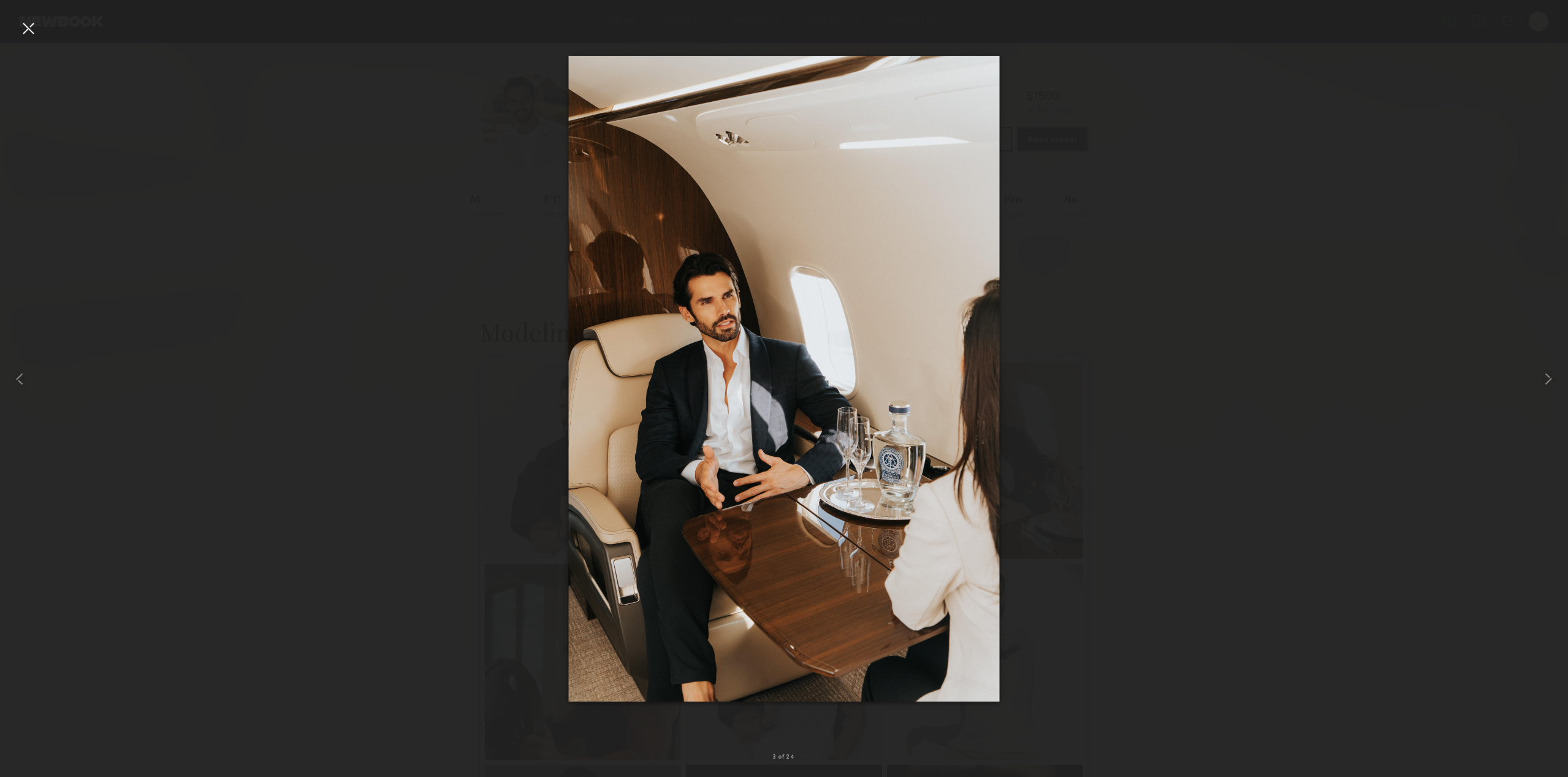
click at [32, 28] on div at bounding box center [28, 28] width 19 height 19
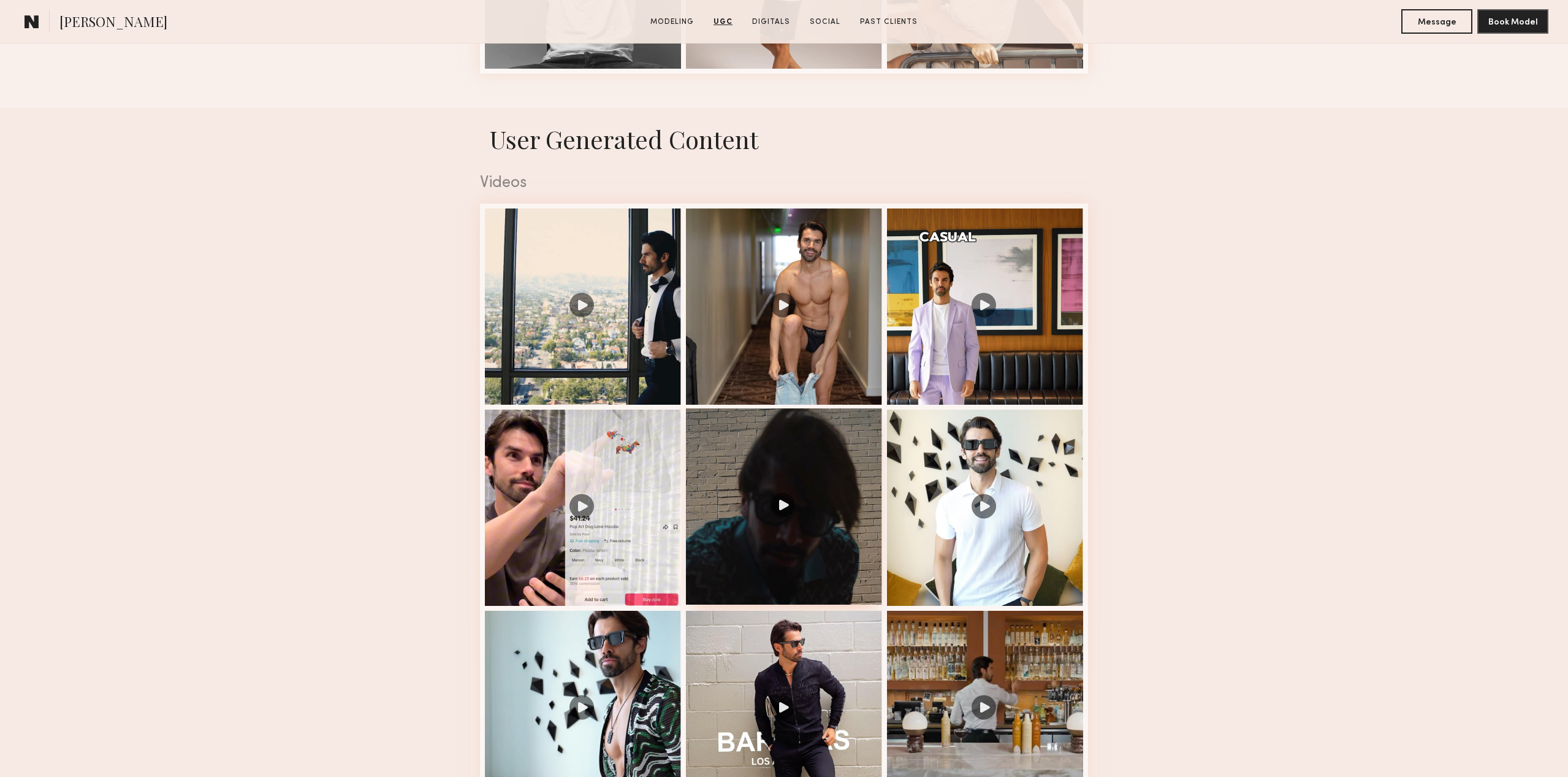
scroll to position [1890, 0]
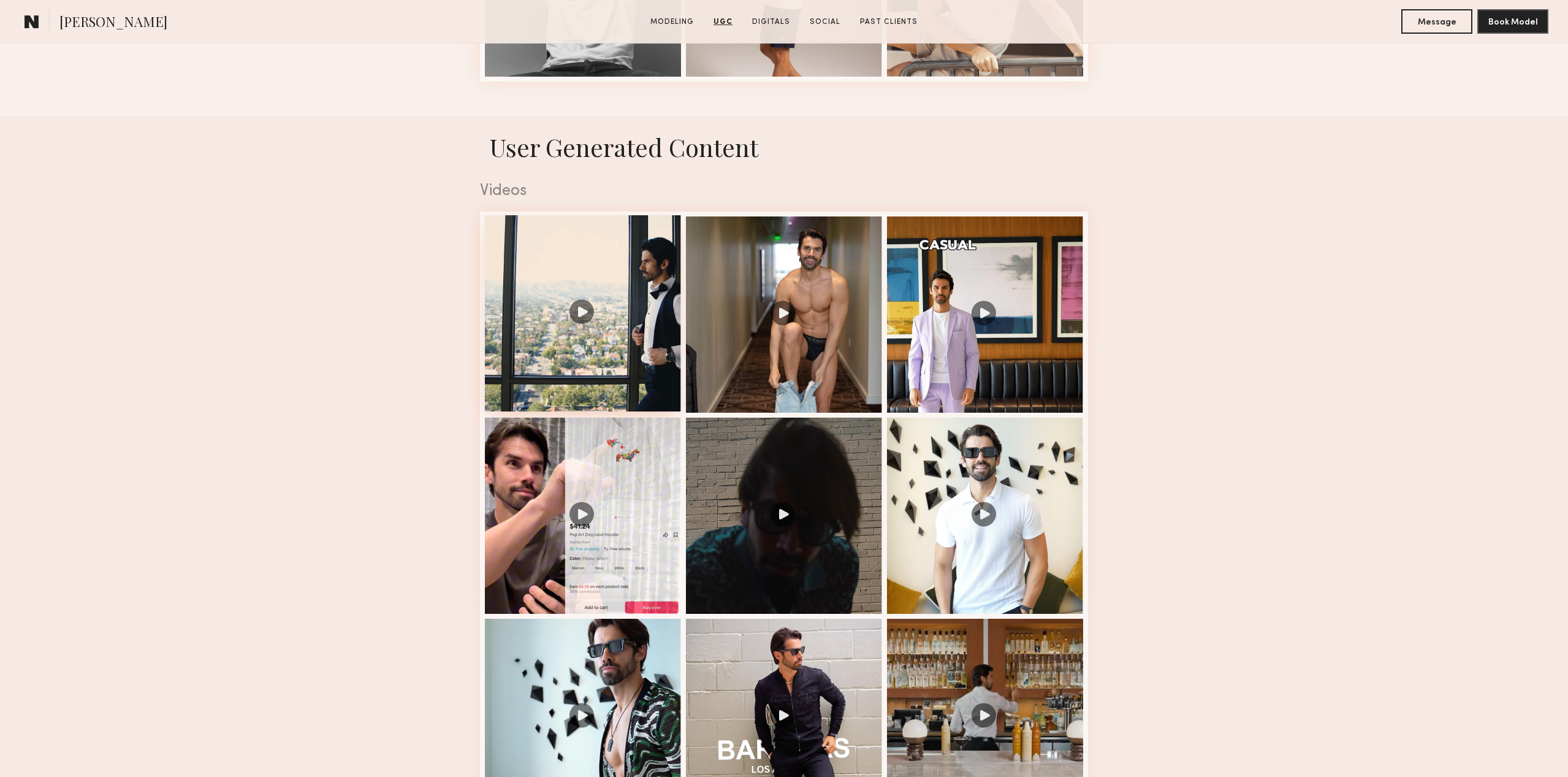
click at [602, 368] on div at bounding box center [582, 313] width 196 height 196
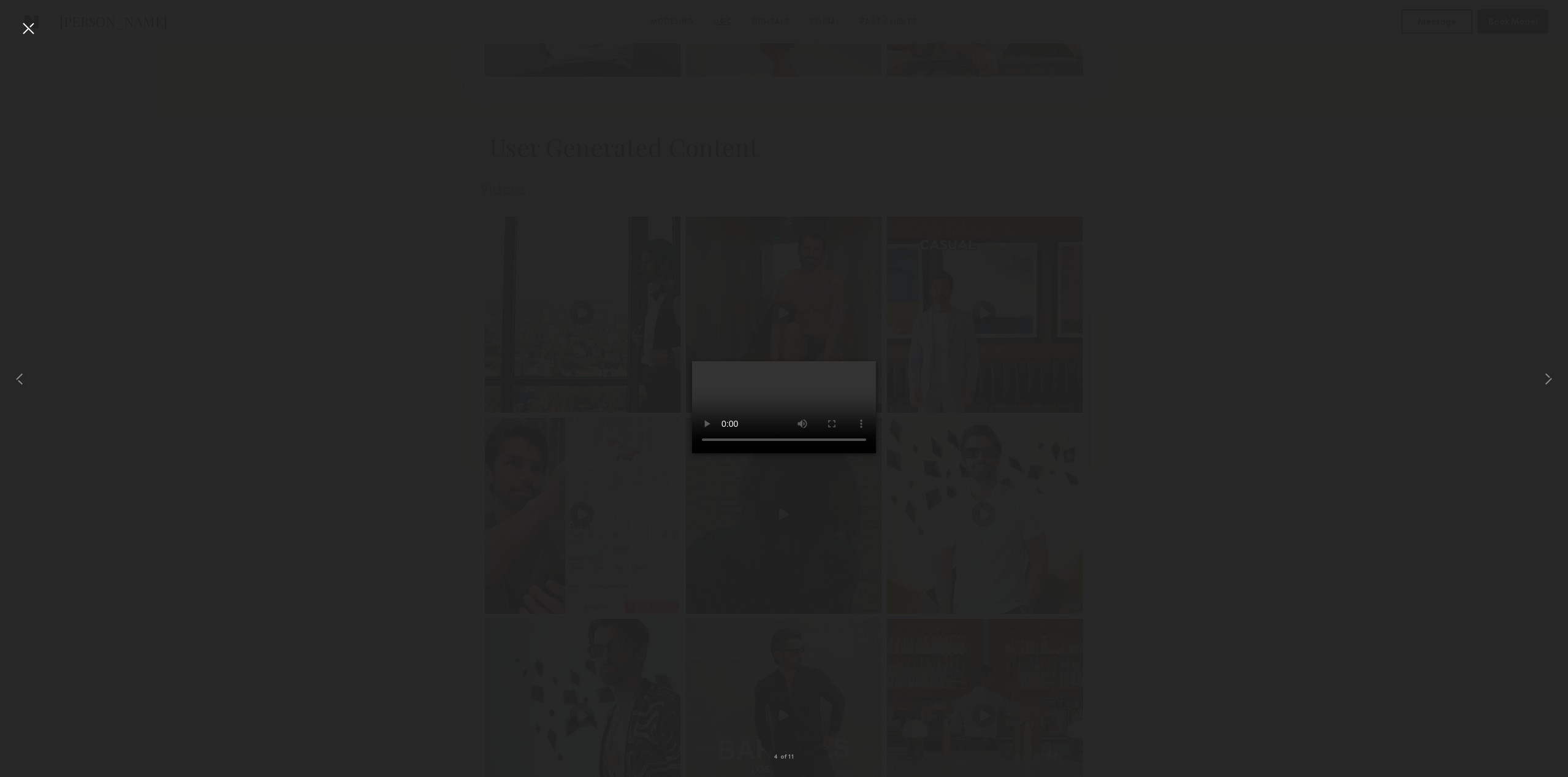
click at [31, 26] on div at bounding box center [28, 28] width 19 height 19
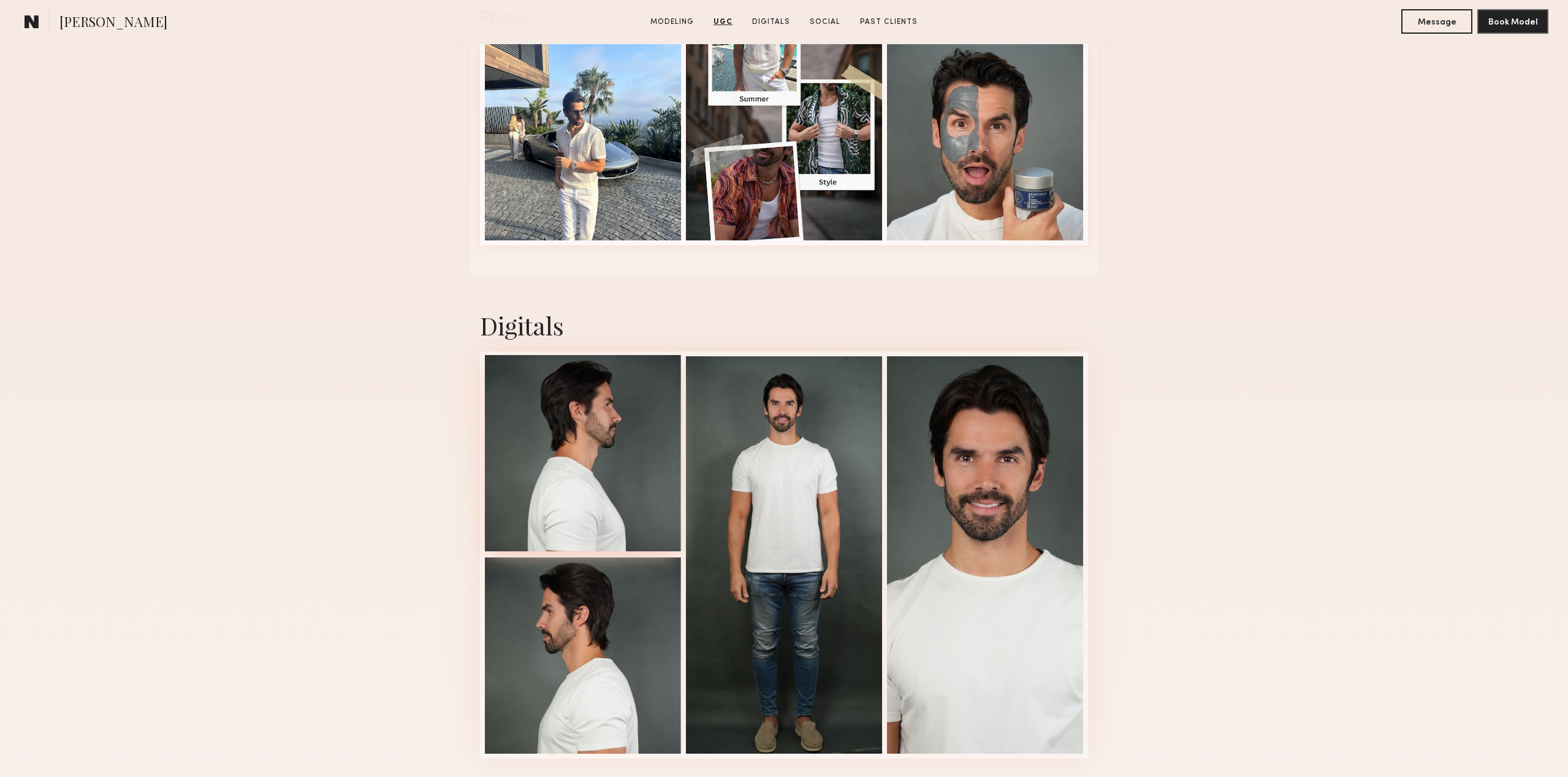
scroll to position [2938, 0]
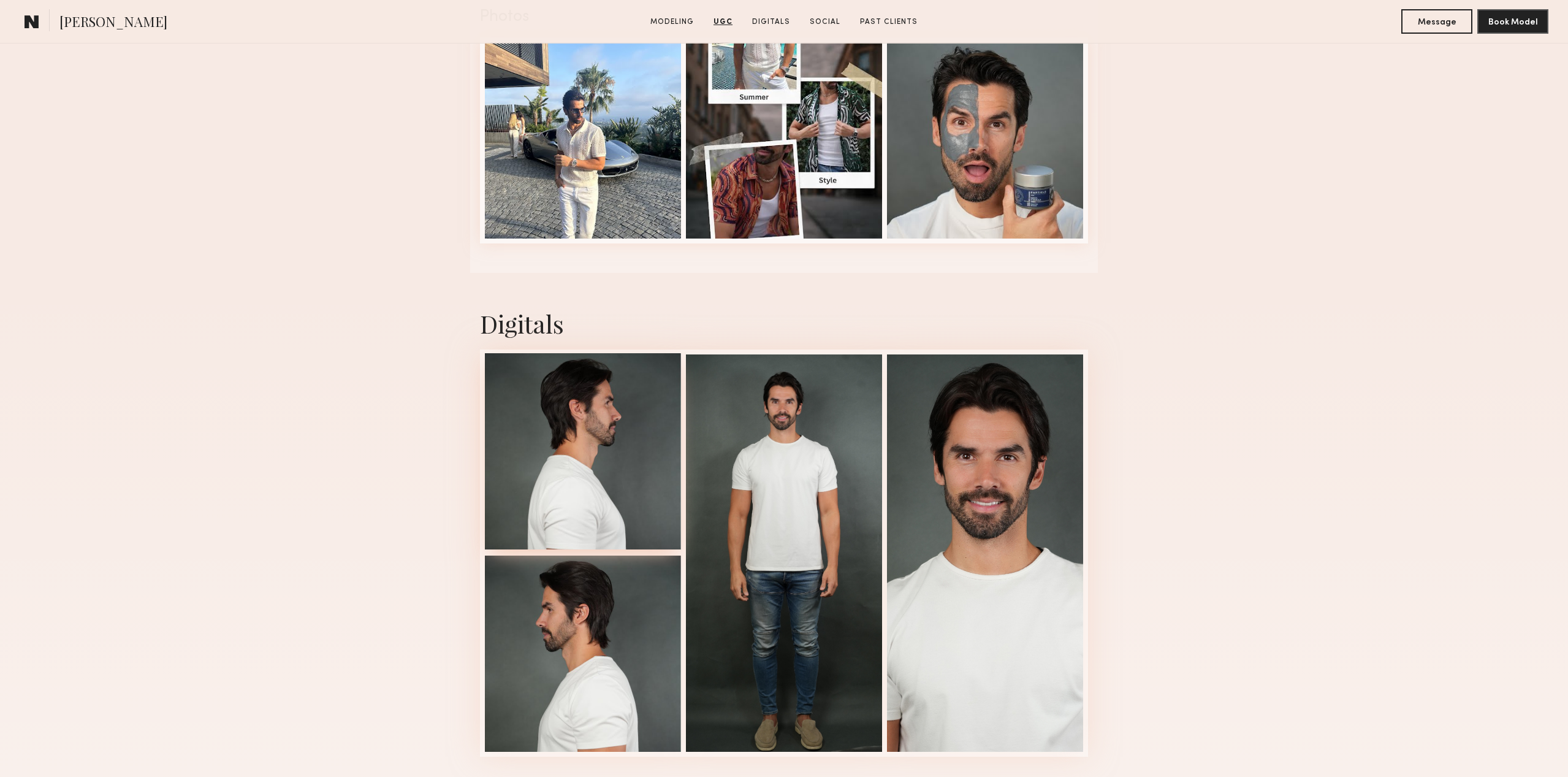
click at [563, 458] on div at bounding box center [582, 451] width 196 height 196
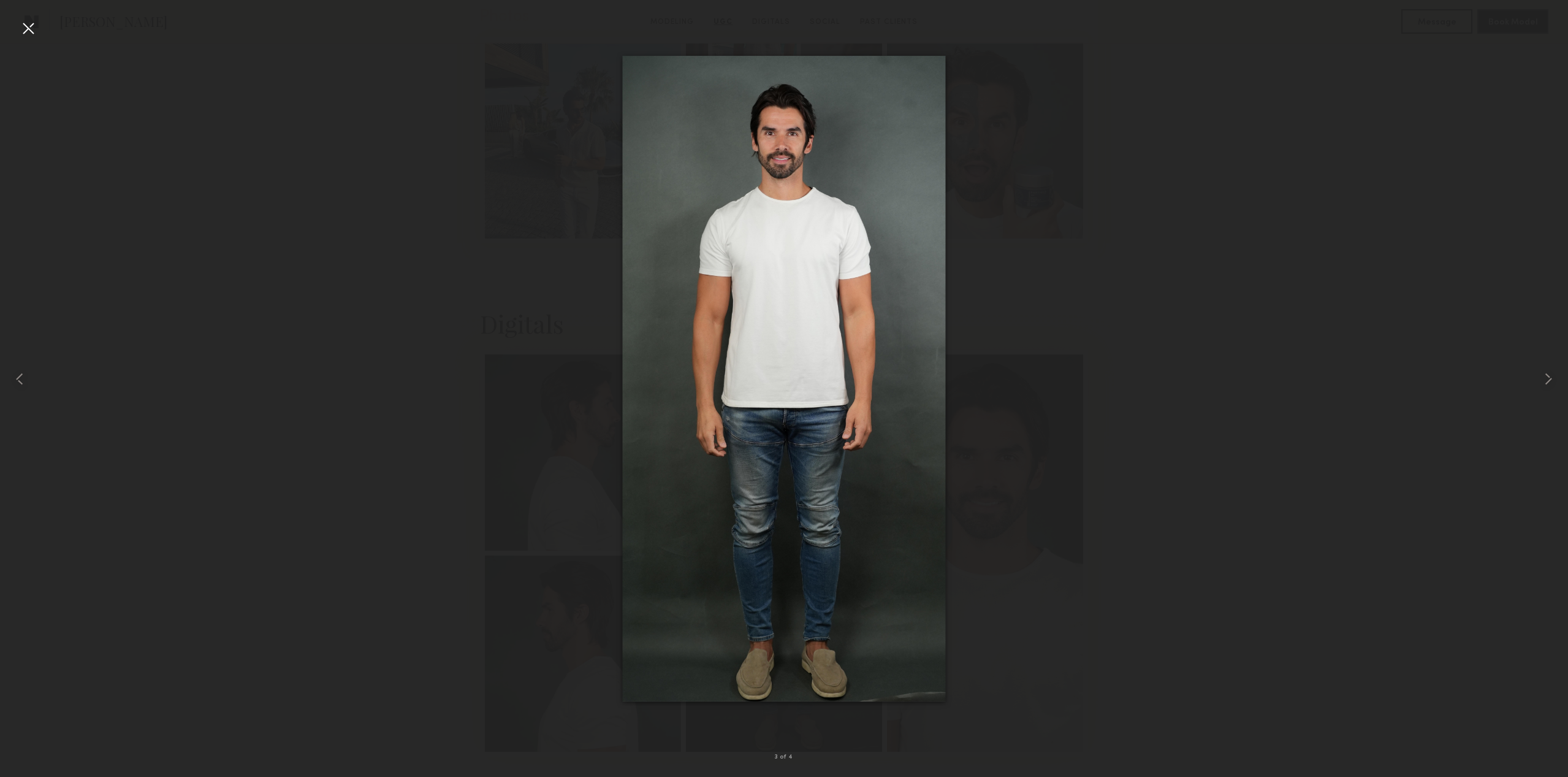
click at [28, 27] on div at bounding box center [28, 28] width 19 height 19
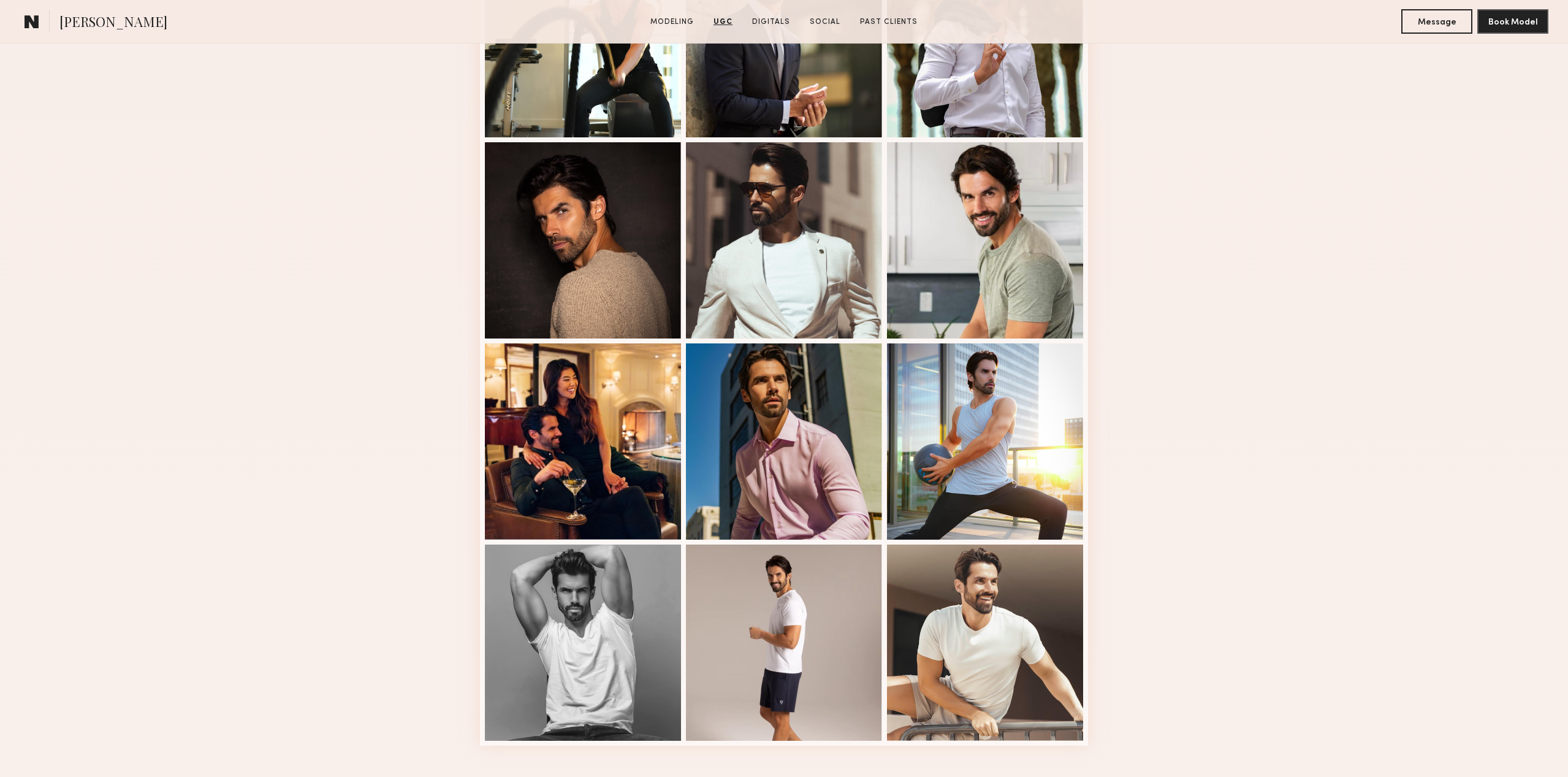
scroll to position [0, 0]
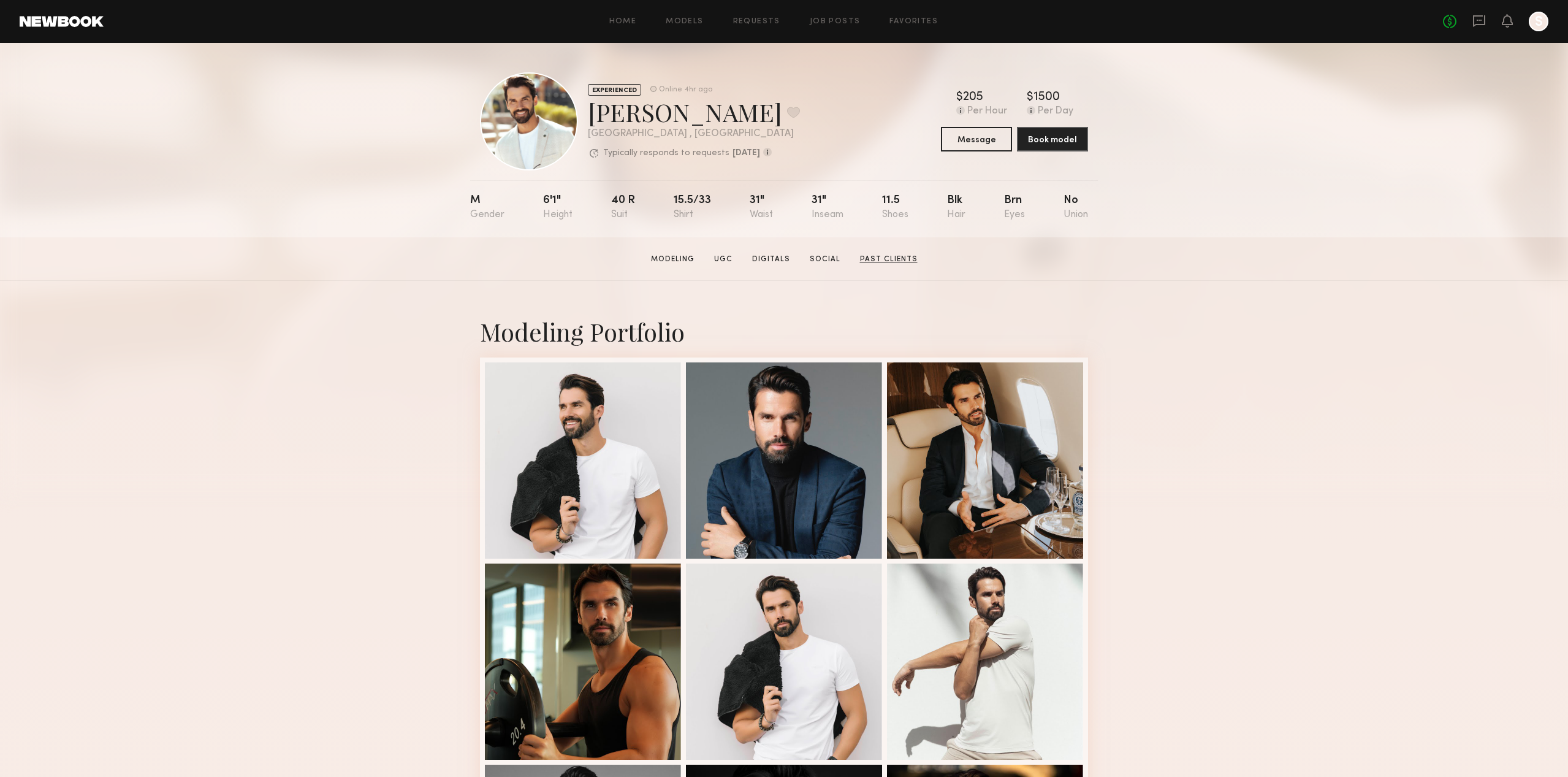
click at [887, 257] on link "Past Clients" at bounding box center [889, 259] width 67 height 11
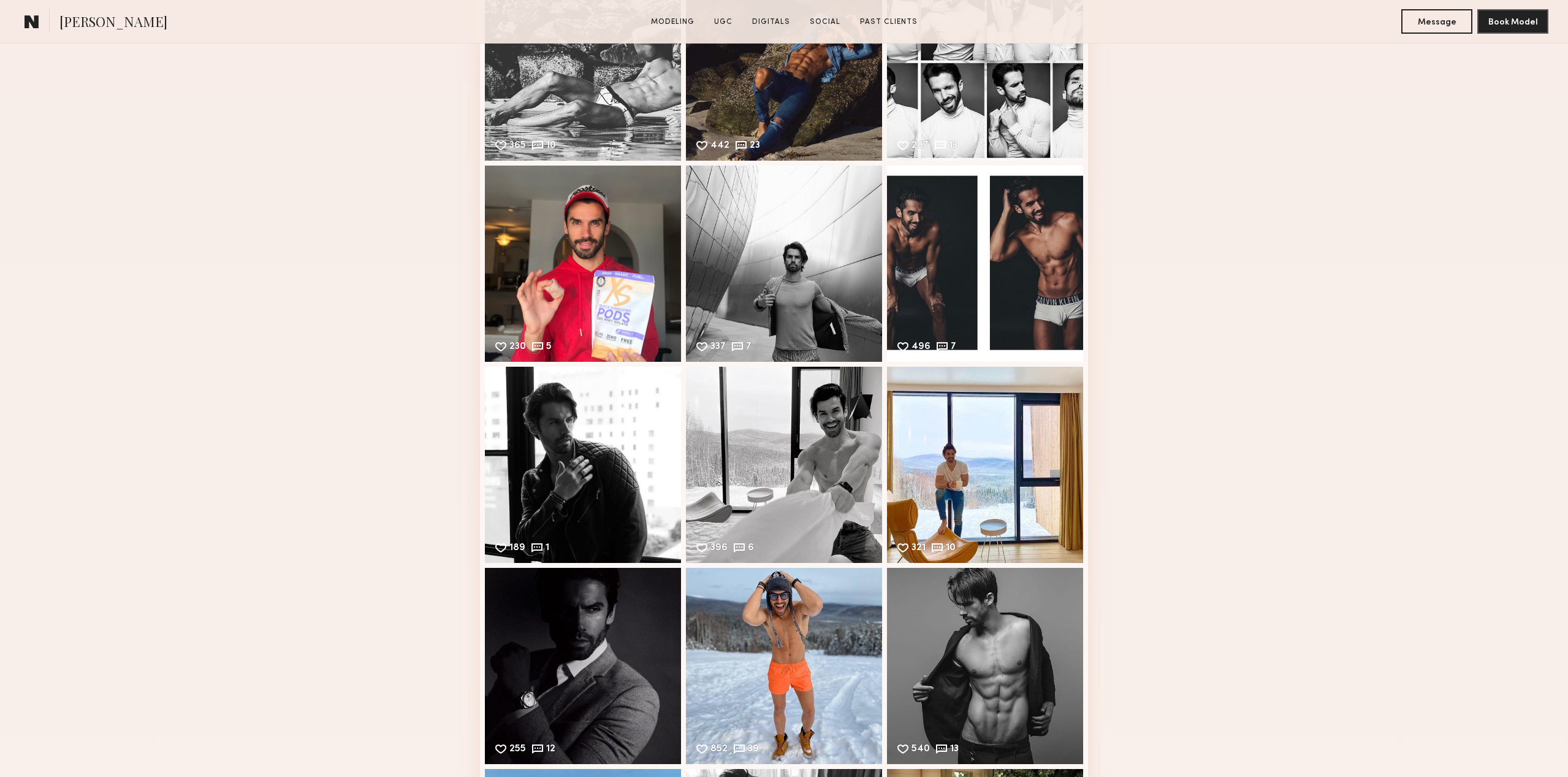
scroll to position [6200, 0]
